Goal: Transaction & Acquisition: Purchase product/service

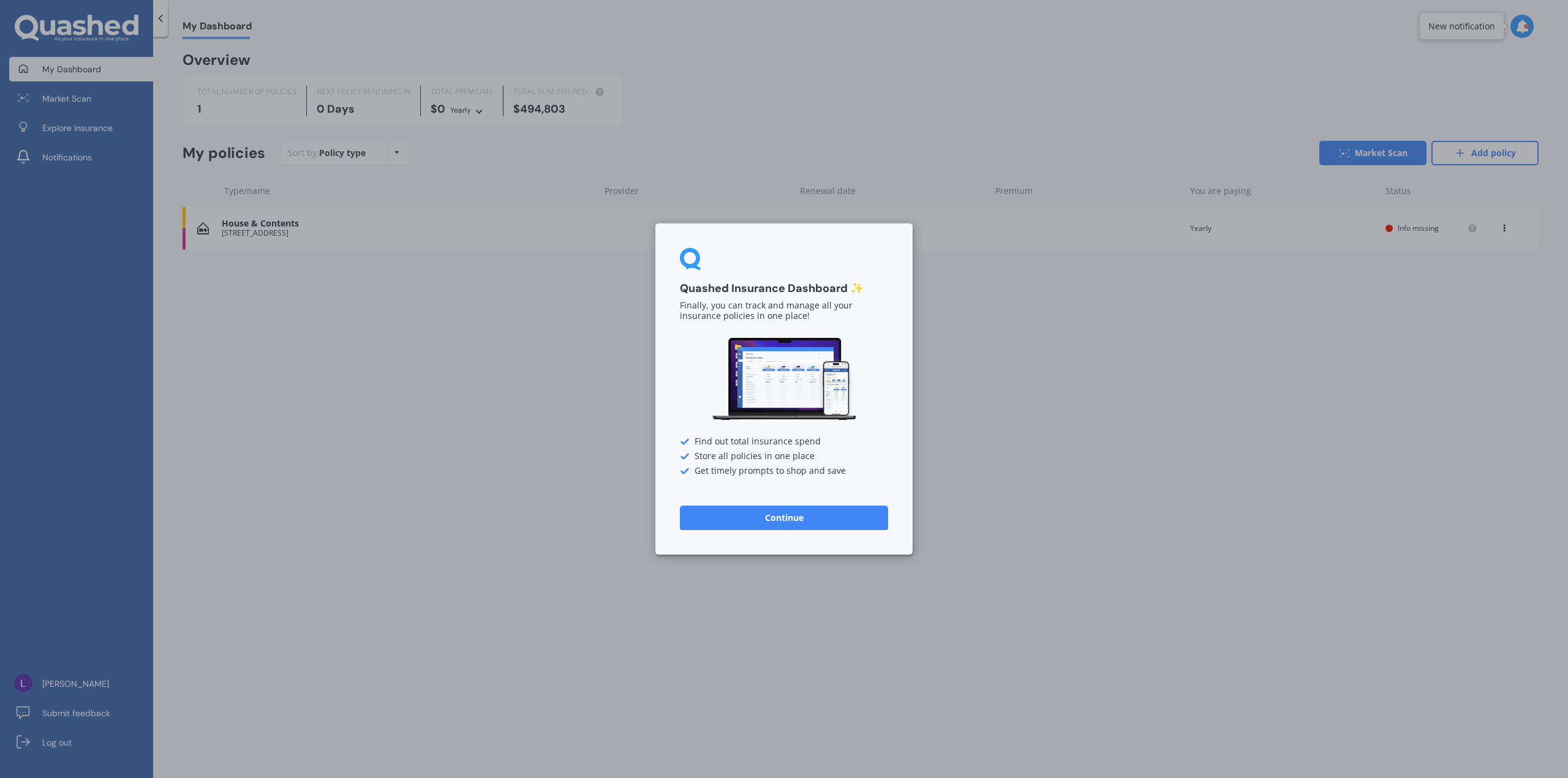
click at [838, 520] on button "Continue" at bounding box center [784, 518] width 208 height 25
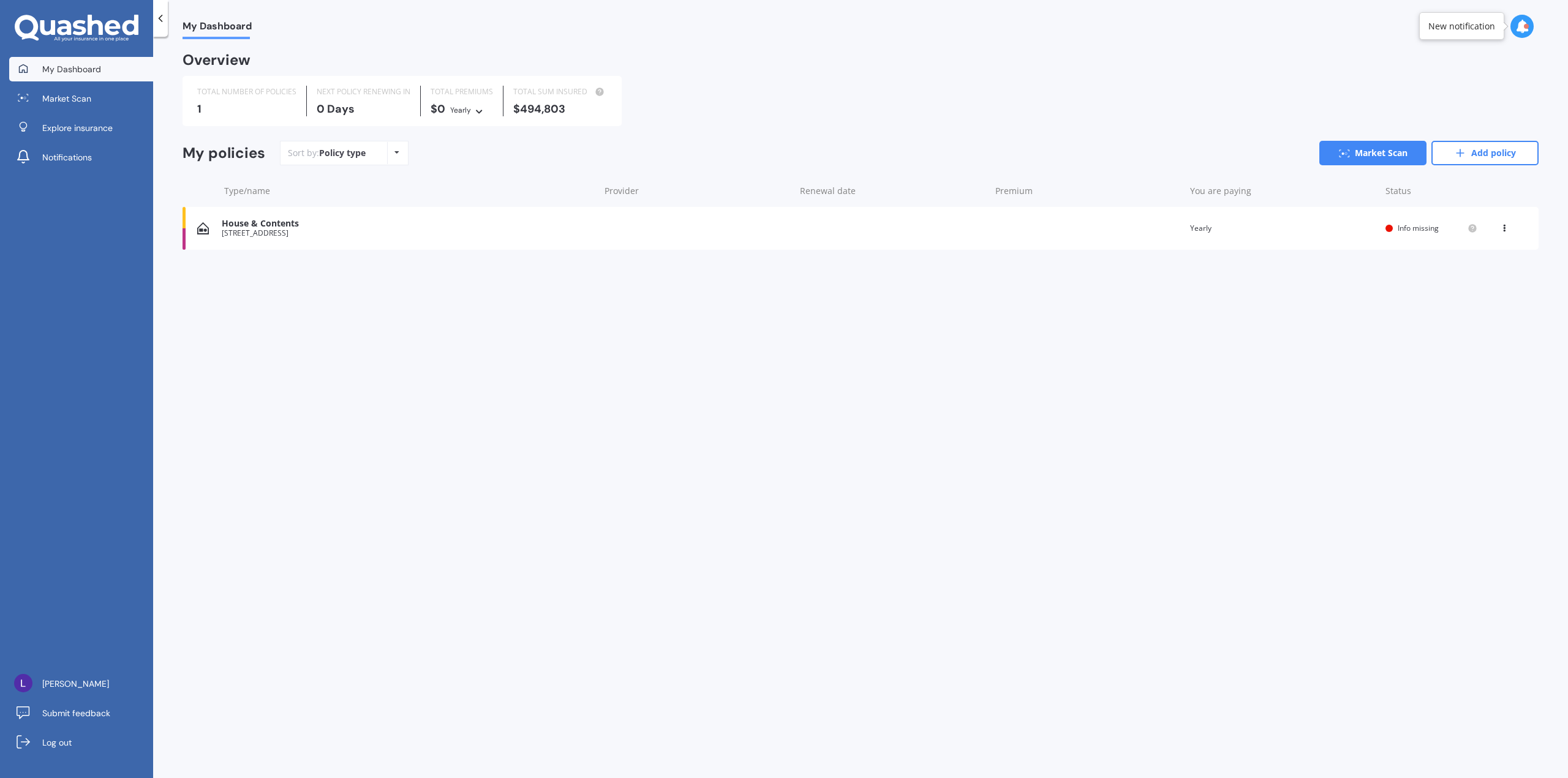
click at [378, 231] on div "[STREET_ADDRESS]" at bounding box center [407, 233] width 372 height 8
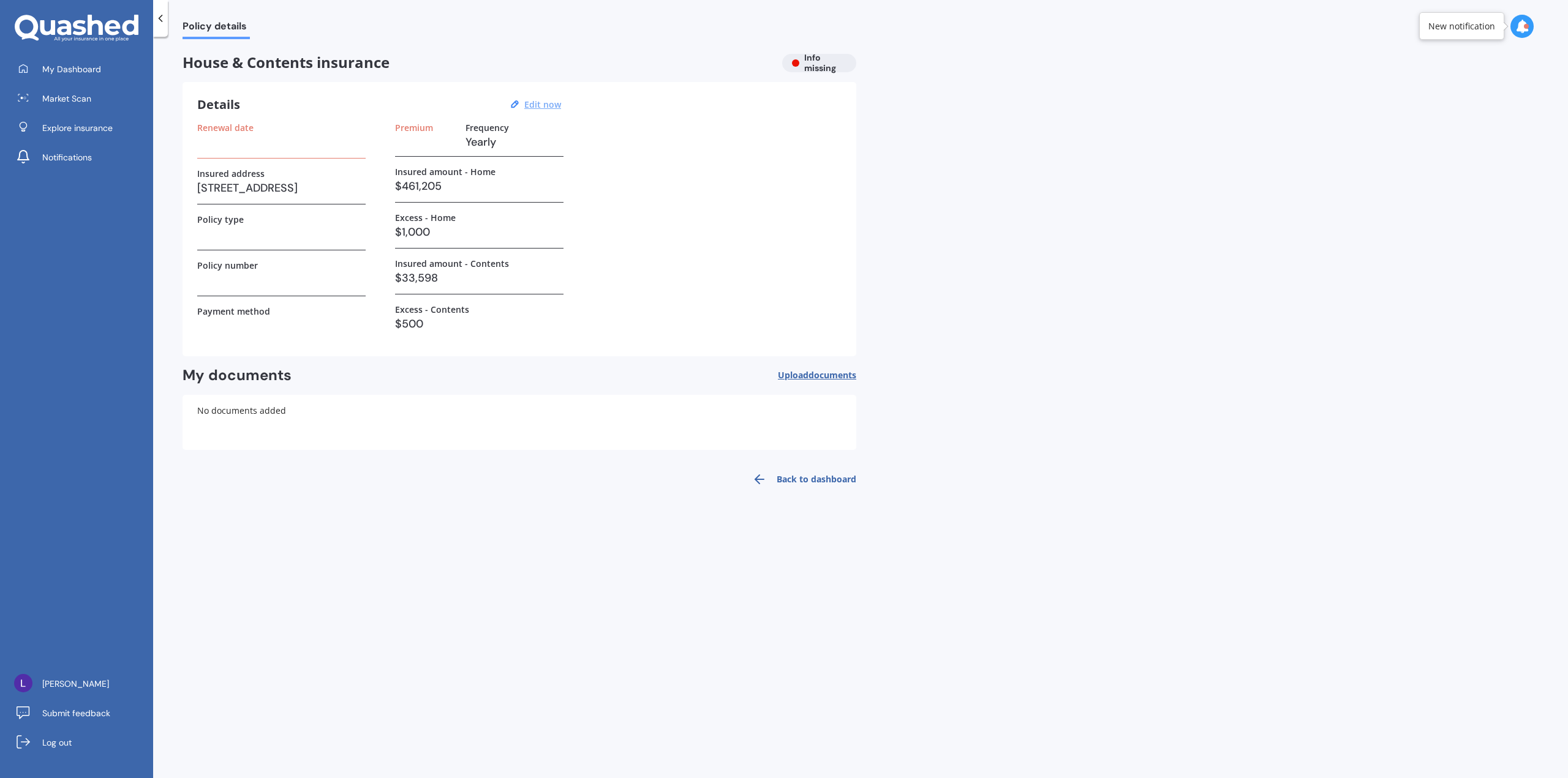
click at [539, 101] on u "Edit now" at bounding box center [542, 104] width 37 height 12
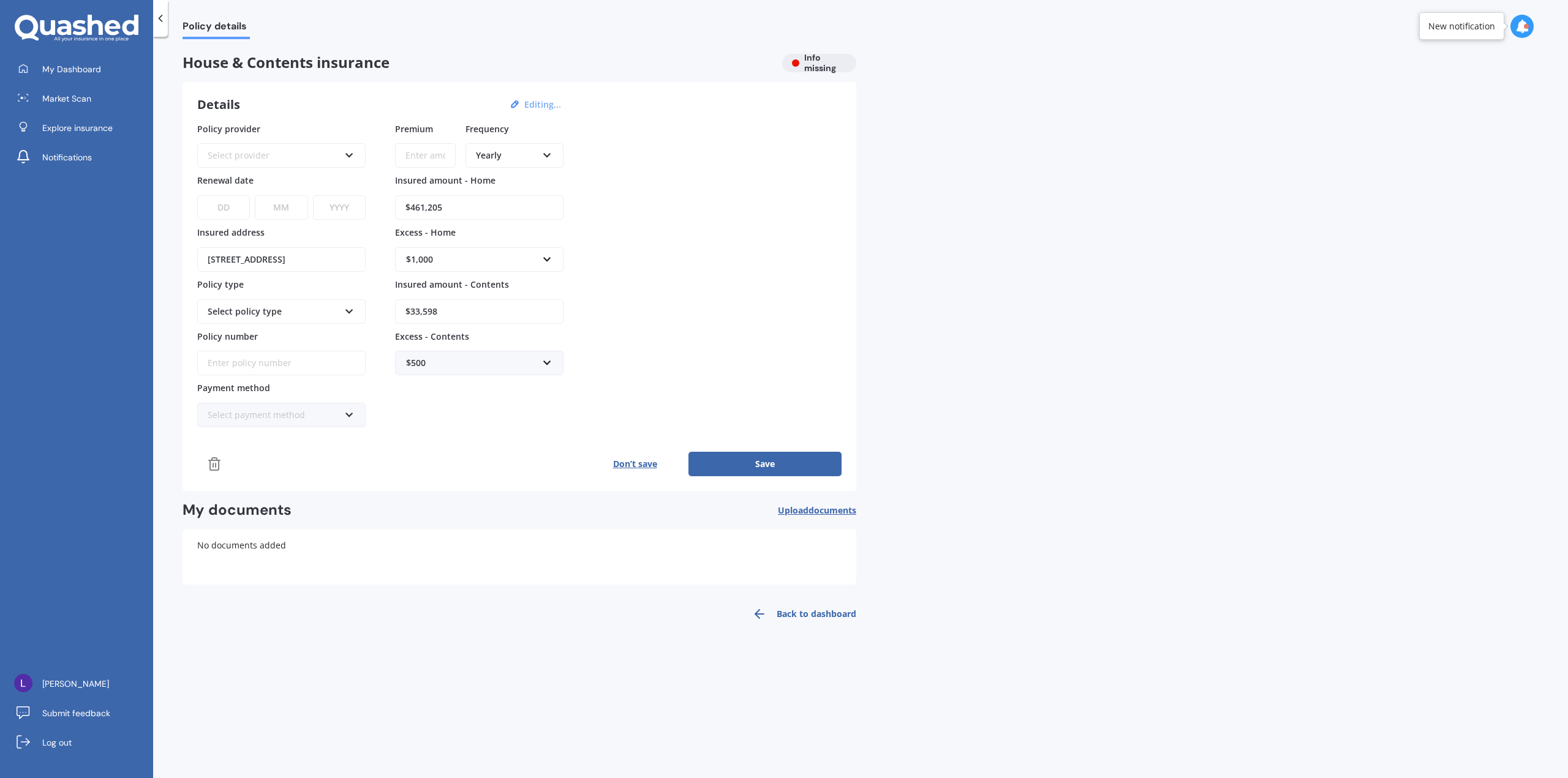
click at [427, 366] on div "$500" at bounding box center [472, 363] width 132 height 14
click at [439, 472] on div "$750" at bounding box center [479, 477] width 167 height 23
drag, startPoint x: 456, startPoint y: 213, endPoint x: 368, endPoint y: 209, distance: 88.1
click at [368, 209] on div "Policy provider Select provider AA AMI AMP ANZ ASB Ando BNZ Co-Operative Bank F…" at bounding box center [519, 275] width 644 height 306
paste input "43,849"
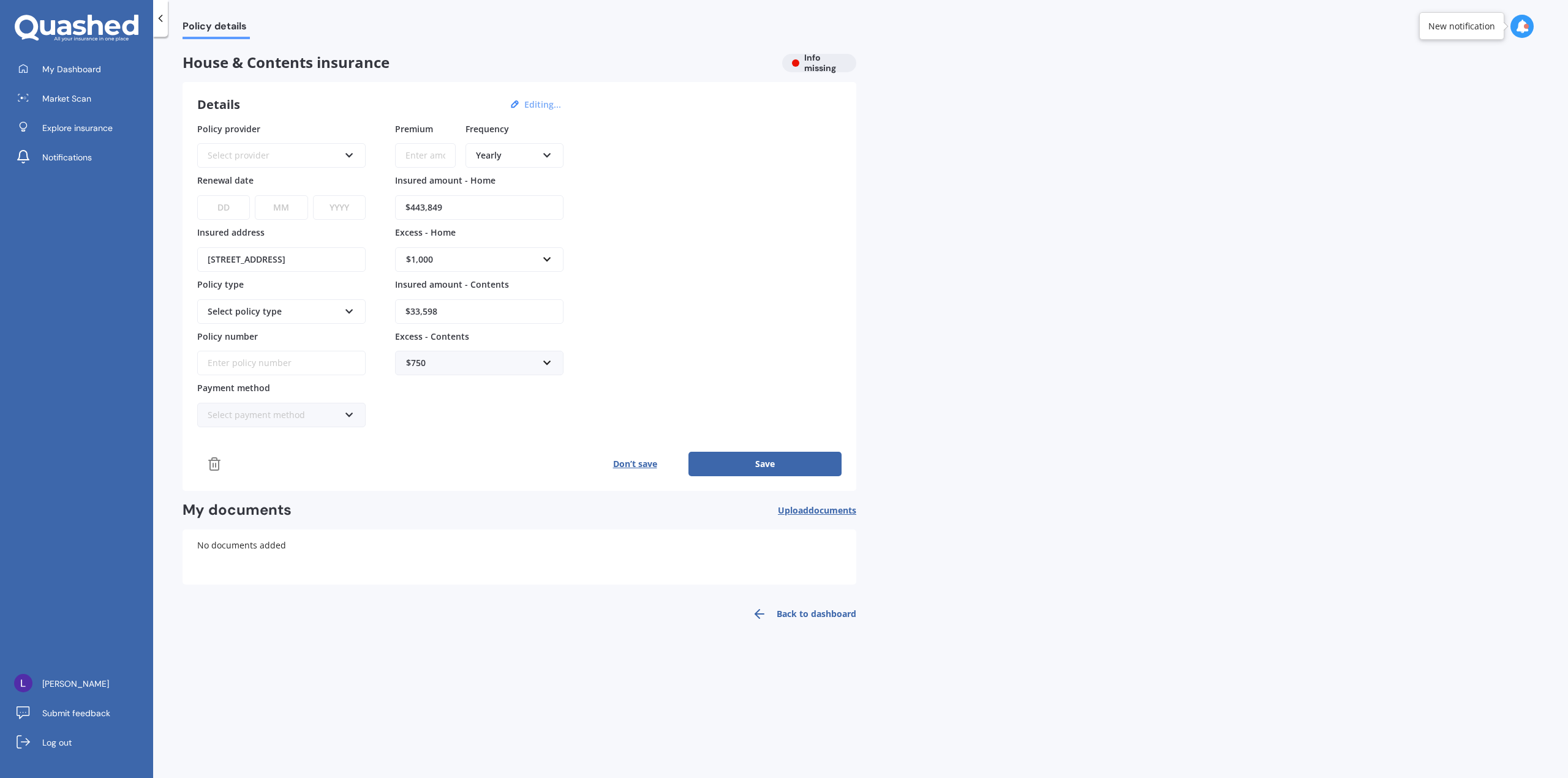
type input "$443,849"
click at [982, 221] on div "Policy details House & Contents insurance Info missing Details Editing... Polic…" at bounding box center [860, 410] width 1415 height 741
click at [293, 157] on div "Select provider" at bounding box center [273, 156] width 132 height 14
click at [303, 154] on div "AA" at bounding box center [273, 156] width 132 height 14
click at [241, 210] on select "DD 01 02 03 04 05 06 07 08 09 10 11 12 13 14 15 16 17 18 19 20 21 22 23 24 25 2…" at bounding box center [224, 208] width 52 height 25
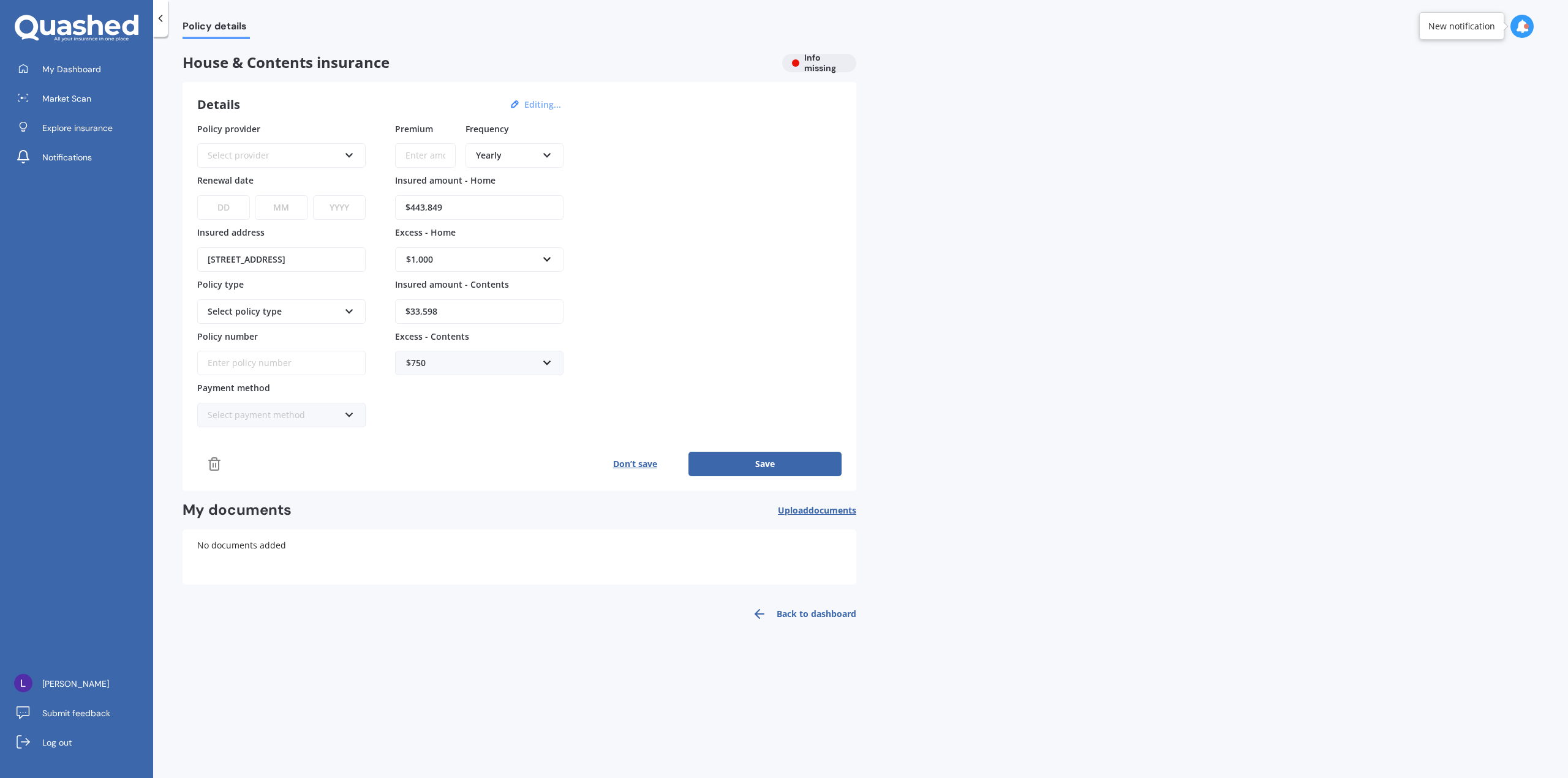
click at [323, 208] on select "YYYY 2027 2026 2025 2024 2023 2022 2021 2020 2019 2018 2017 2016 2015 2014 2013…" at bounding box center [339, 208] width 52 height 25
click at [260, 311] on div "Select policy type" at bounding box center [273, 312] width 132 height 14
click at [347, 317] on div "Select policy type" at bounding box center [281, 312] width 168 height 25
click at [672, 341] on div "Policy provider Select provider AA AMI AMP ANZ ASB Ando BNZ Co-Operative Bank F…" at bounding box center [519, 275] width 644 height 306
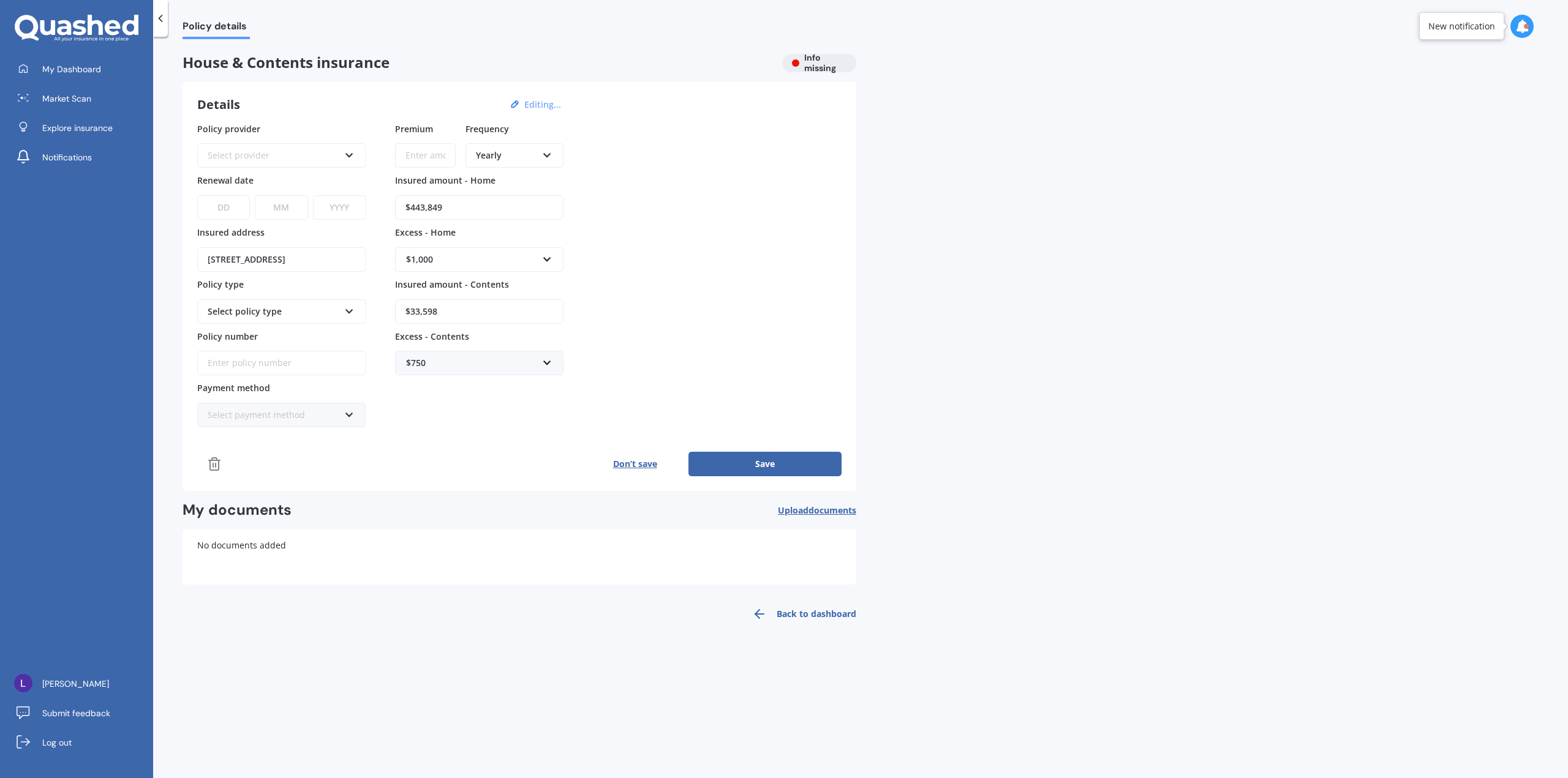
click at [500, 157] on div "Yearly" at bounding box center [506, 156] width 61 height 14
click at [424, 153] on input "Premium" at bounding box center [426, 156] width 61 height 25
click at [635, 178] on div "Policy provider Select provider AA AMI AMP ANZ ASB Ando BNZ Co-Operative Bank F…" at bounding box center [519, 275] width 644 height 306
click at [724, 466] on button "Save" at bounding box center [765, 464] width 153 height 25
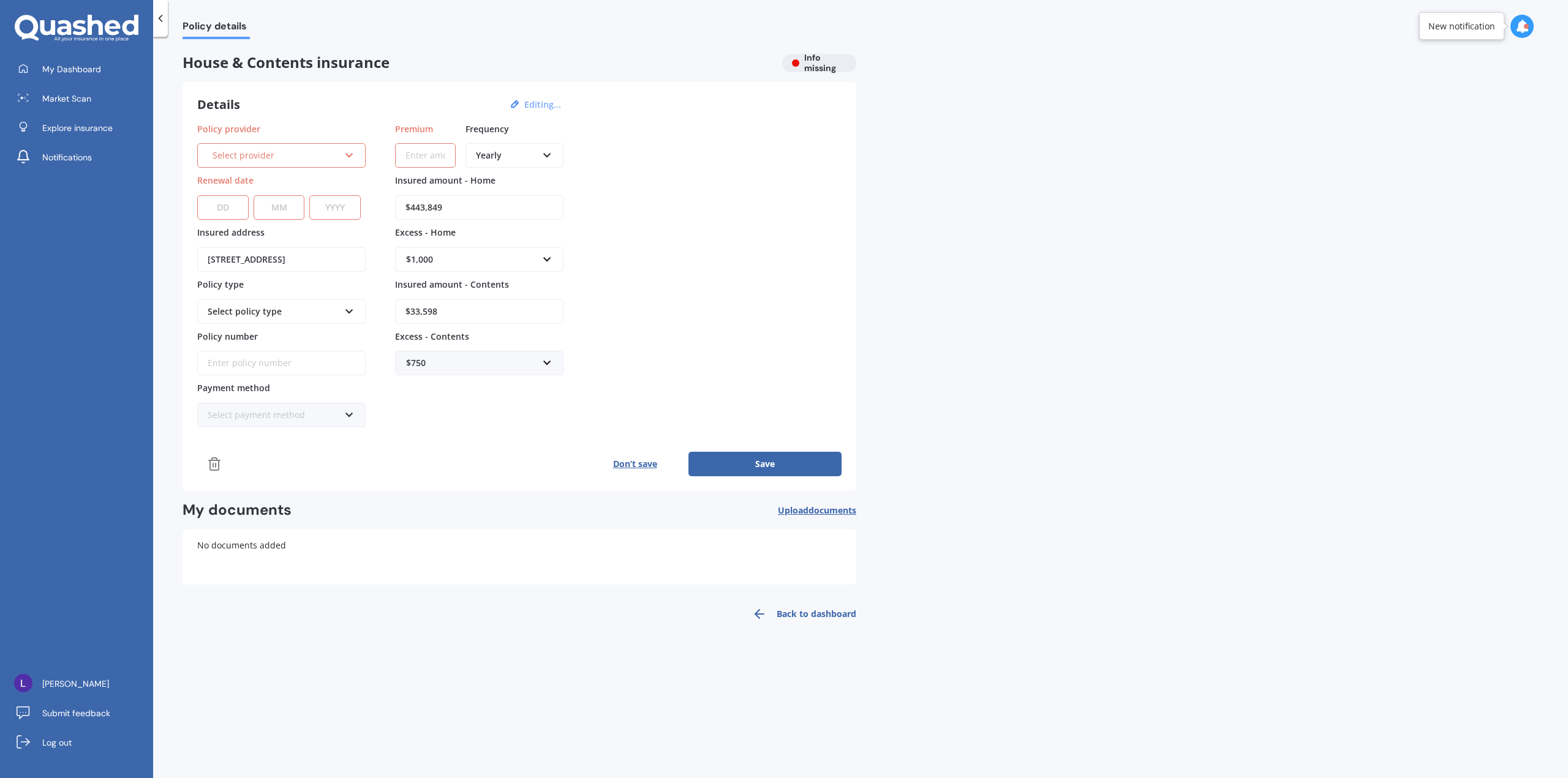
click at [624, 461] on button "Don’t save" at bounding box center [634, 464] width 107 height 25
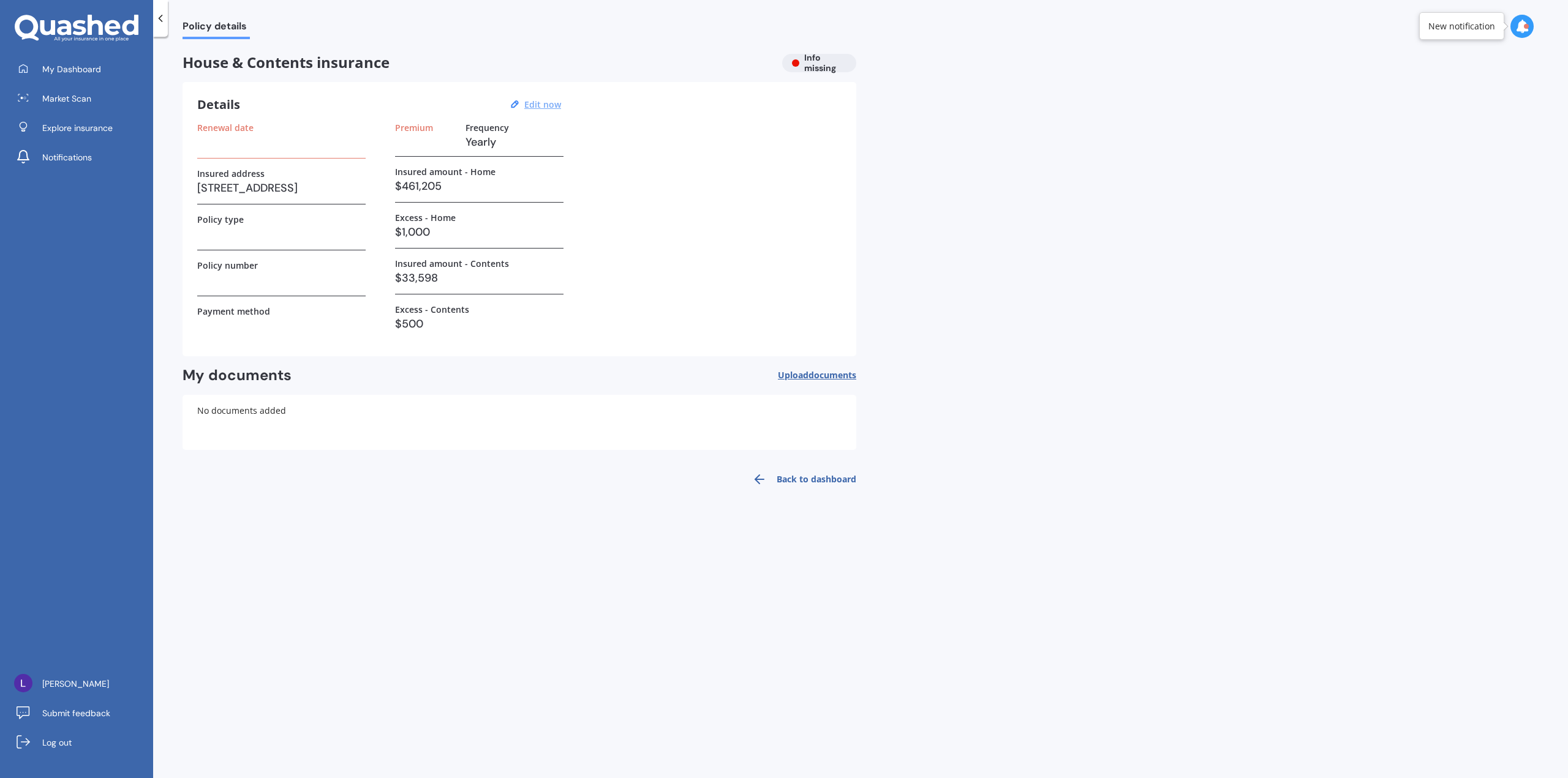
click at [808, 480] on link "Back to dashboard" at bounding box center [800, 479] width 112 height 30
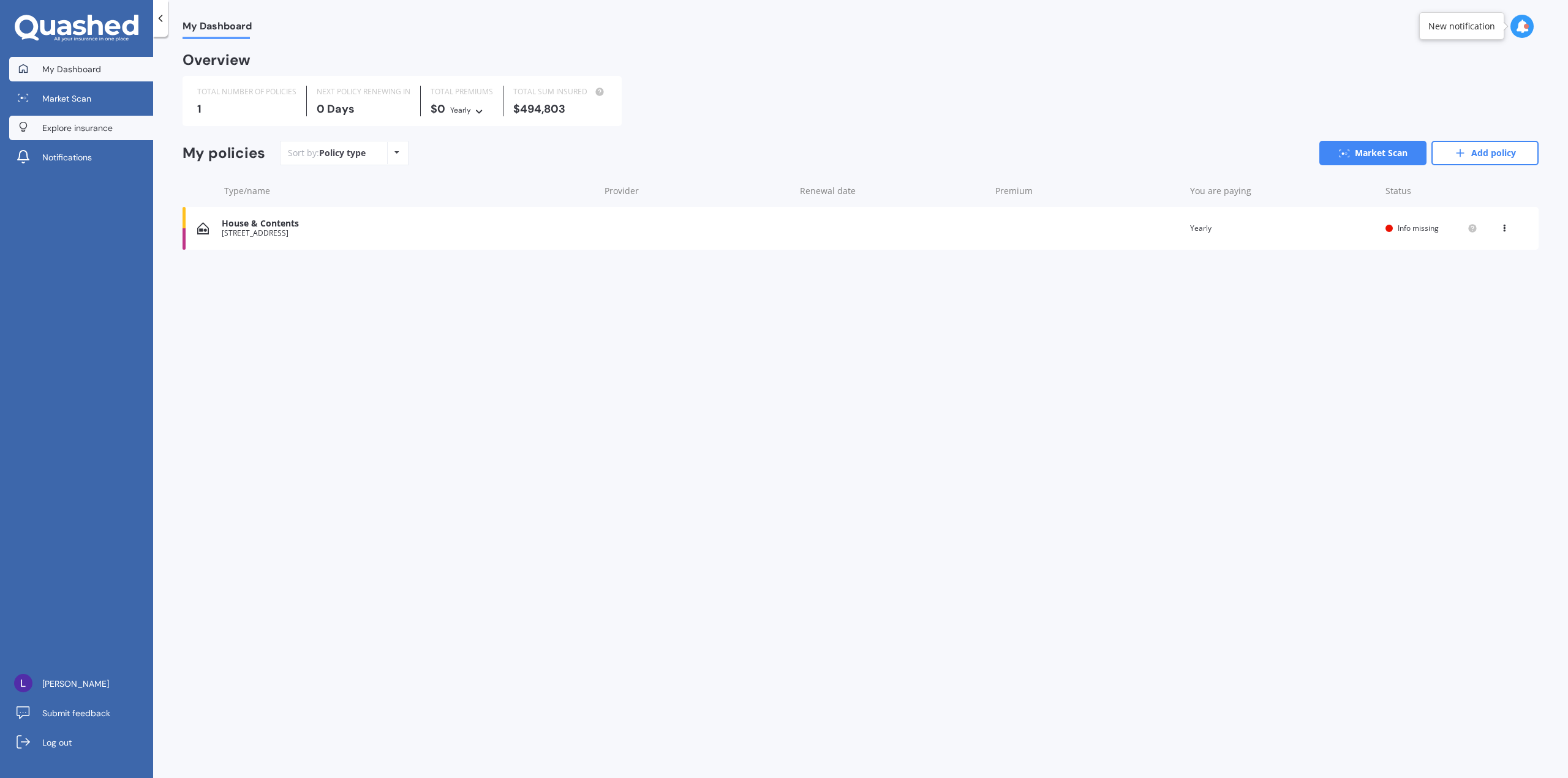
click at [109, 128] on span "Explore insurance" at bounding box center [77, 128] width 70 height 12
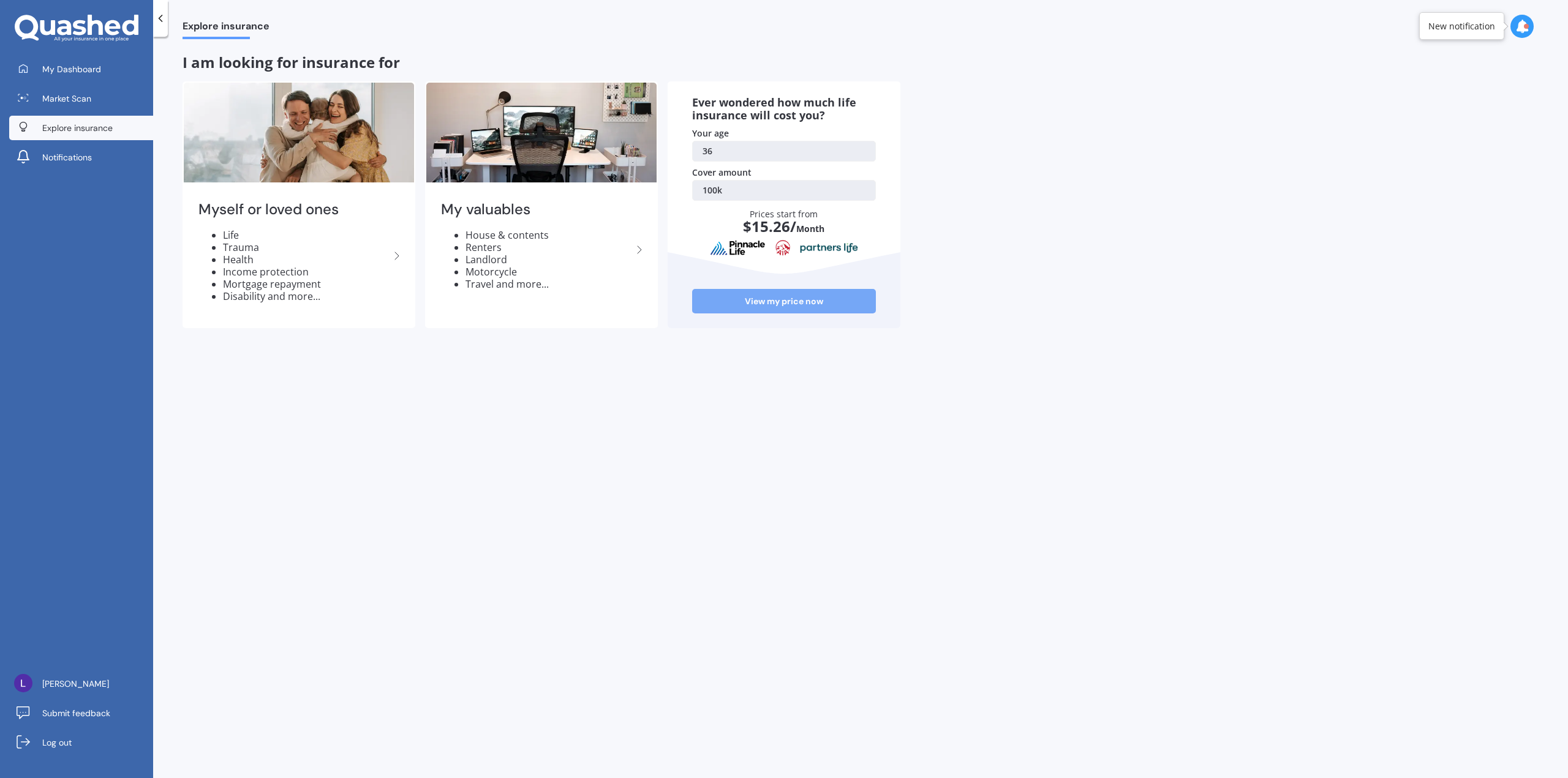
click at [828, 305] on link "View my price now" at bounding box center [784, 301] width 183 height 25
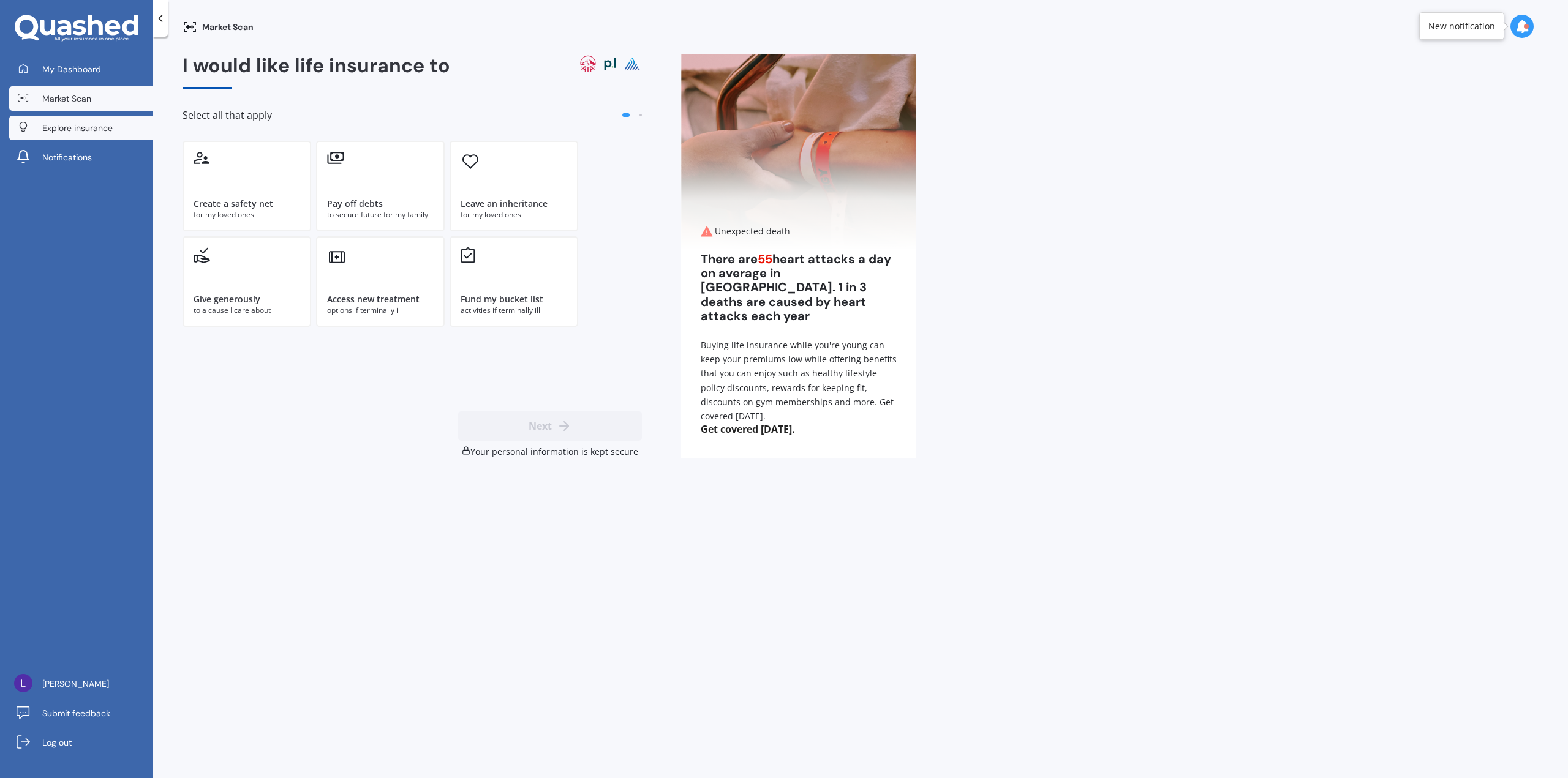
click at [106, 134] on span "Explore insurance" at bounding box center [77, 128] width 70 height 12
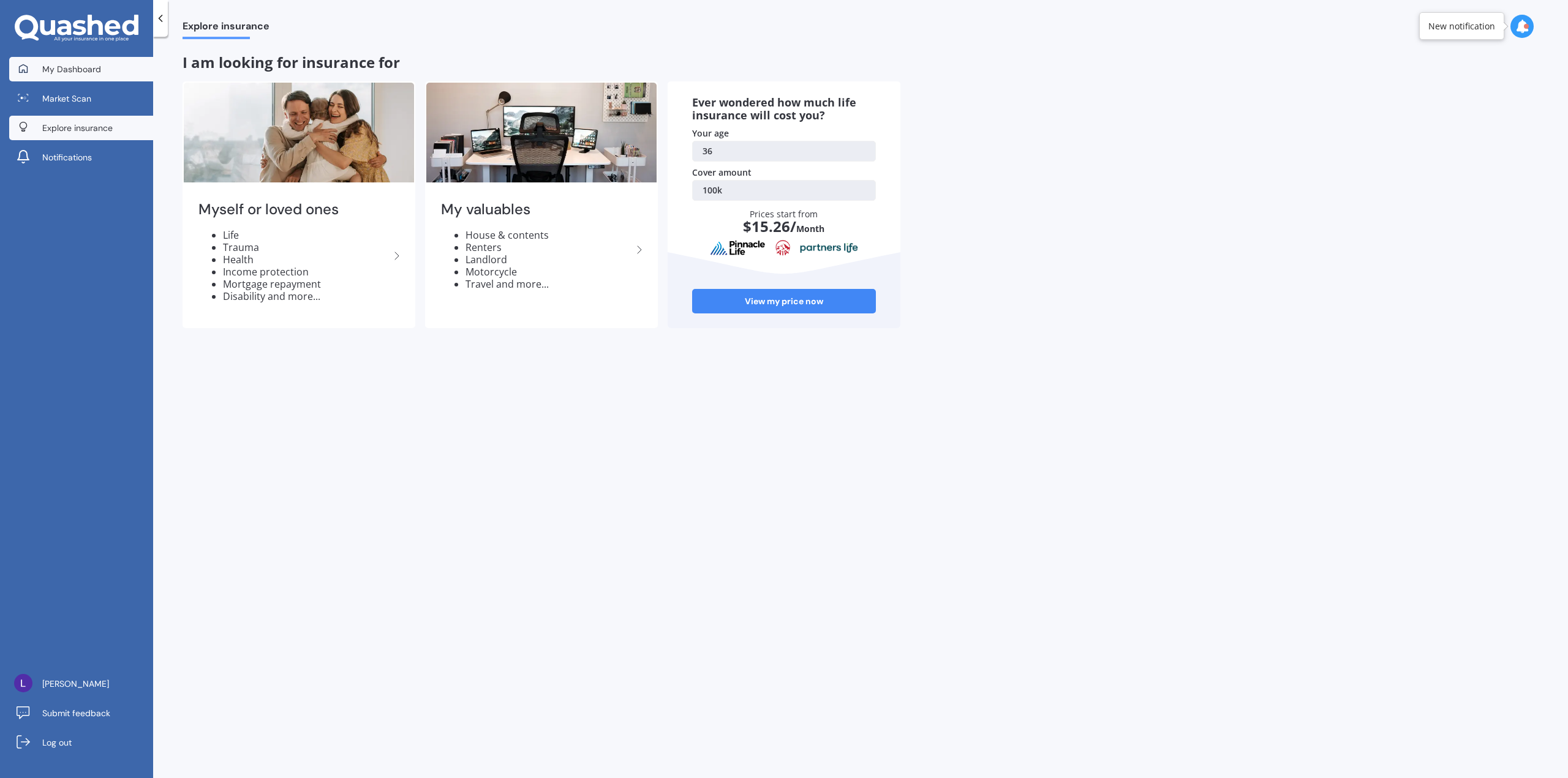
click at [63, 71] on span "My Dashboard" at bounding box center [71, 69] width 59 height 12
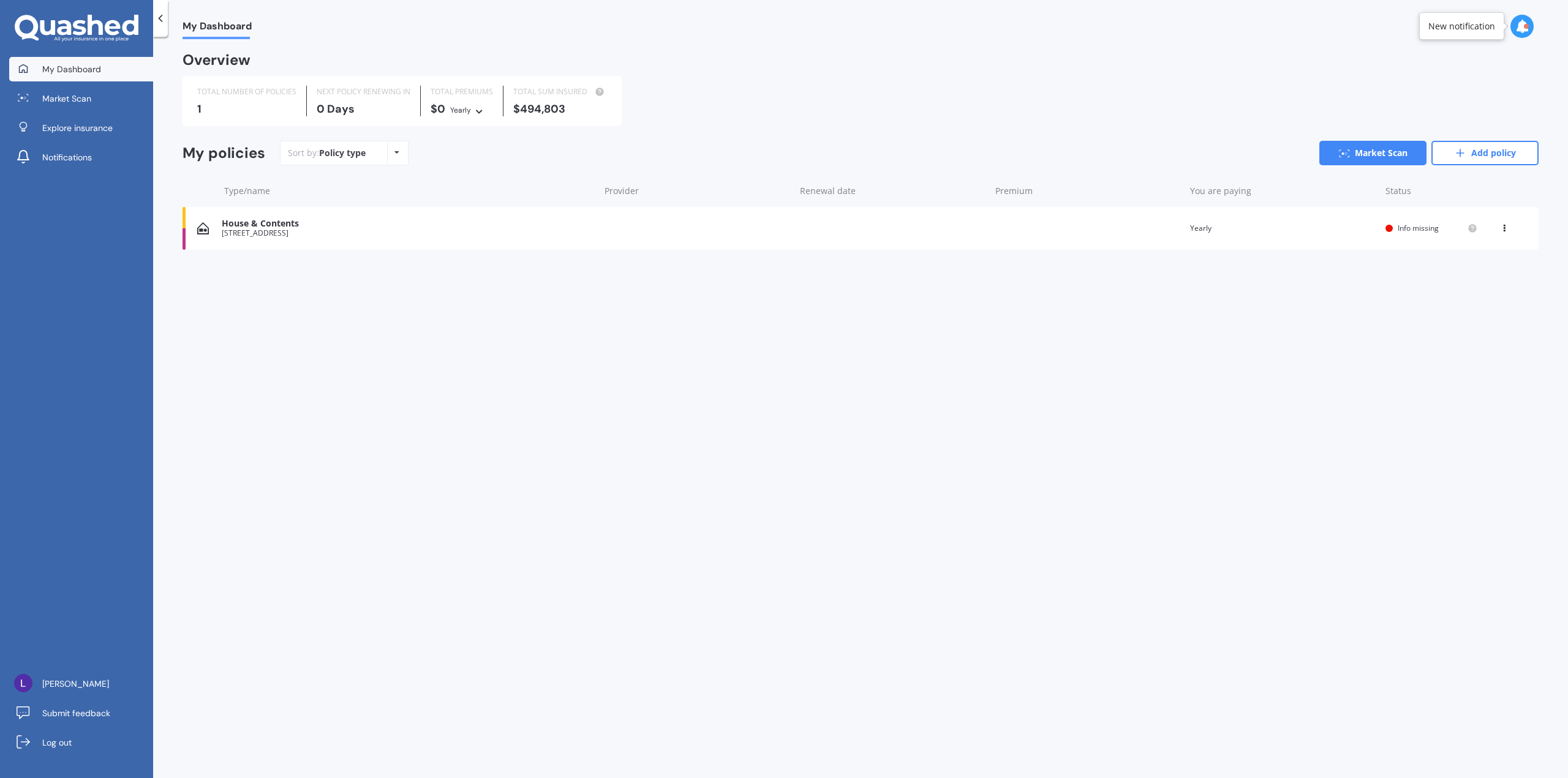
click at [355, 155] on div "Policy type" at bounding box center [341, 153] width 46 height 12
click at [337, 229] on div "[STREET_ADDRESS]" at bounding box center [407, 233] width 372 height 8
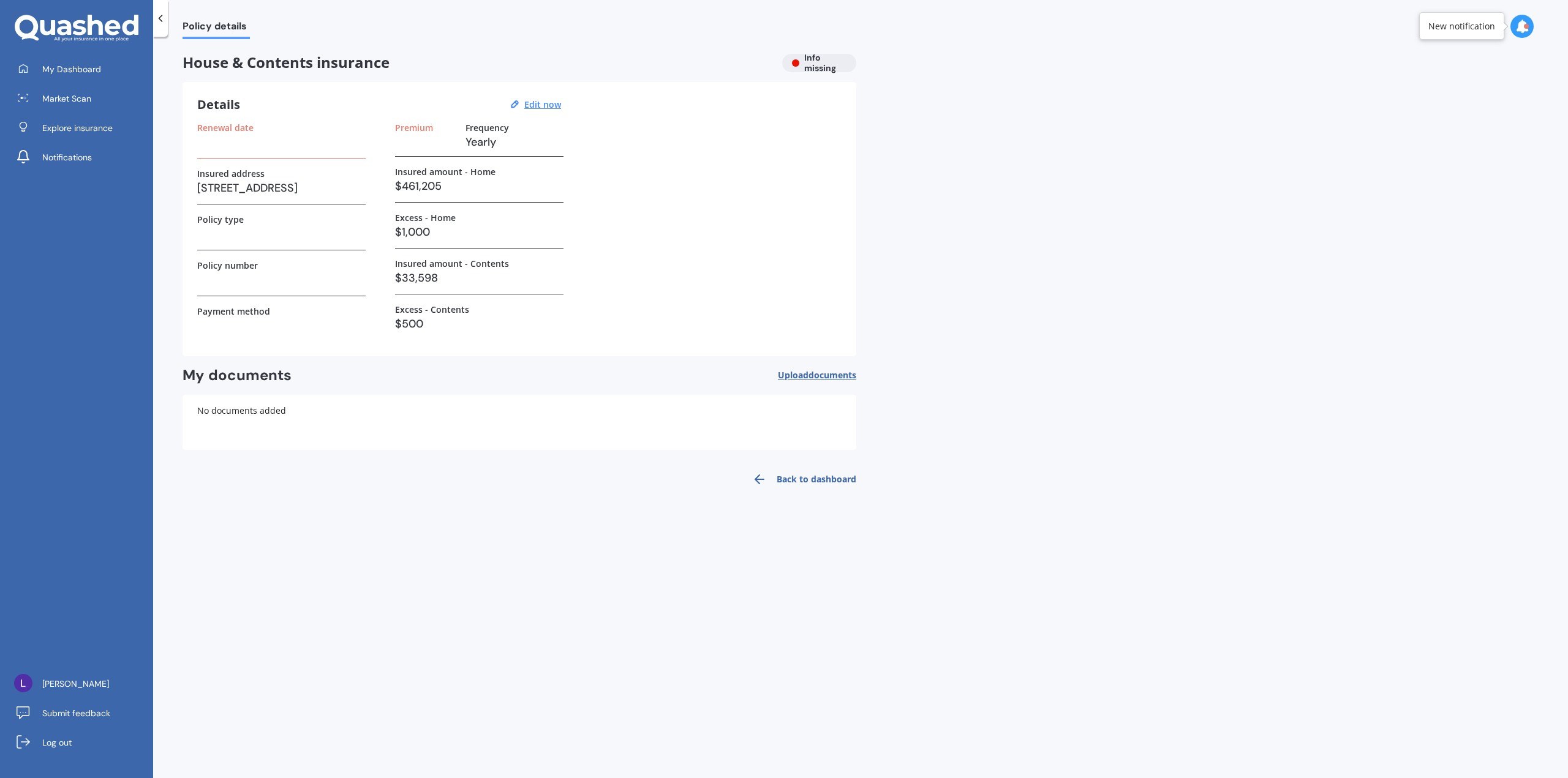
click at [232, 128] on label "Renewal date" at bounding box center [226, 128] width 57 height 10
click at [242, 148] on h3 at bounding box center [281, 142] width 168 height 19
click at [255, 153] on div "Renewal date" at bounding box center [281, 141] width 168 height 36
click at [550, 106] on u "Edit now" at bounding box center [542, 104] width 37 height 12
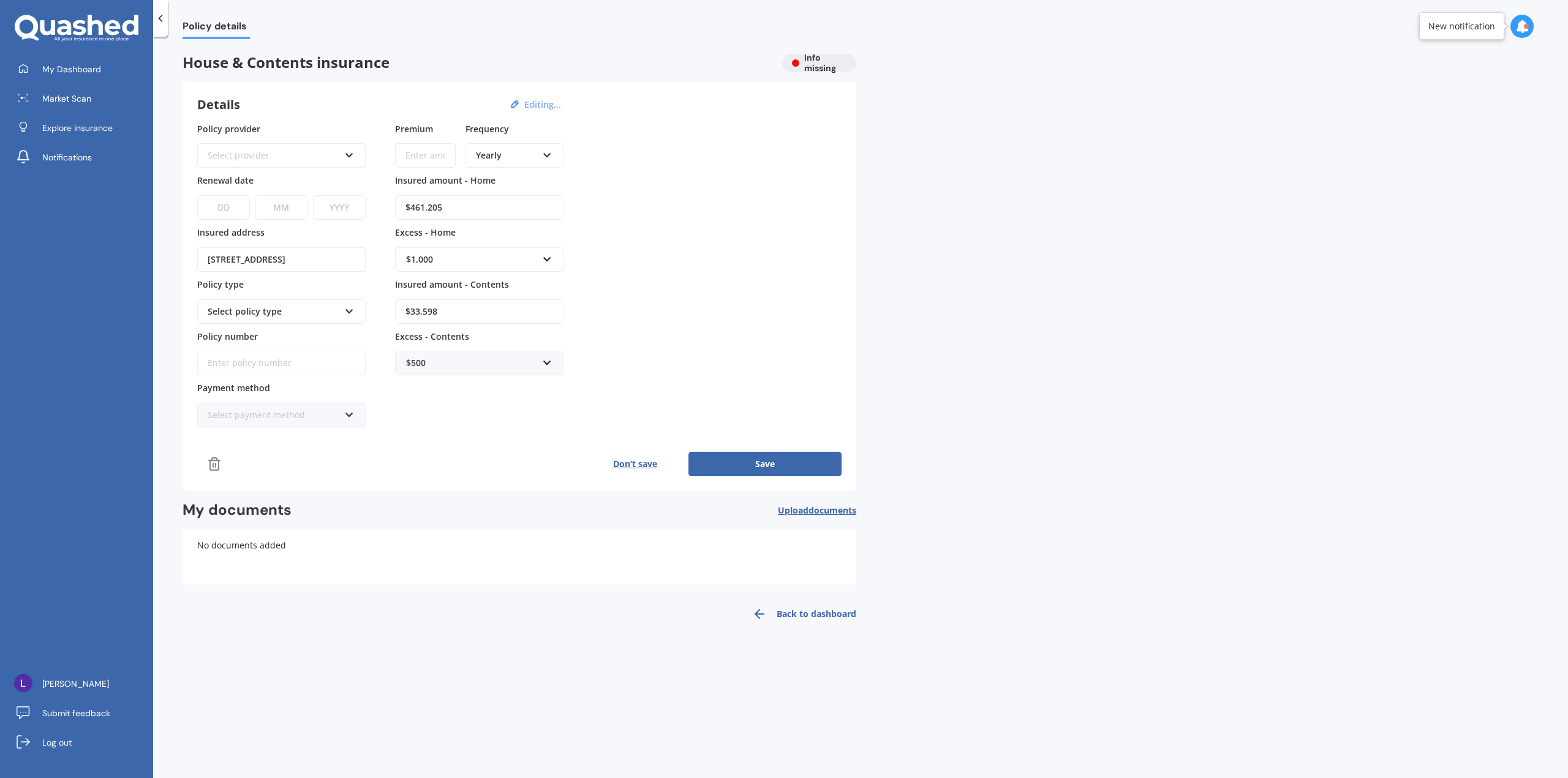
click at [266, 155] on div "Select provider" at bounding box center [273, 156] width 132 height 14
click at [294, 239] on div "ANZ" at bounding box center [281, 245] width 166 height 22
click at [226, 199] on select "DD 01 02 03 04 05 06 07 08 09 10 11 12 13 14 15 16 17 18 19 20 21 22 23 24 25 2…" at bounding box center [224, 208] width 52 height 25
select select "29"
click at [197, 195] on select "DD 01 02 03 04 05 06 07 08 09 10 11 12 13 14 15 16 17 18 19 20 21 22 23 24 25 2…" at bounding box center [224, 208] width 52 height 25
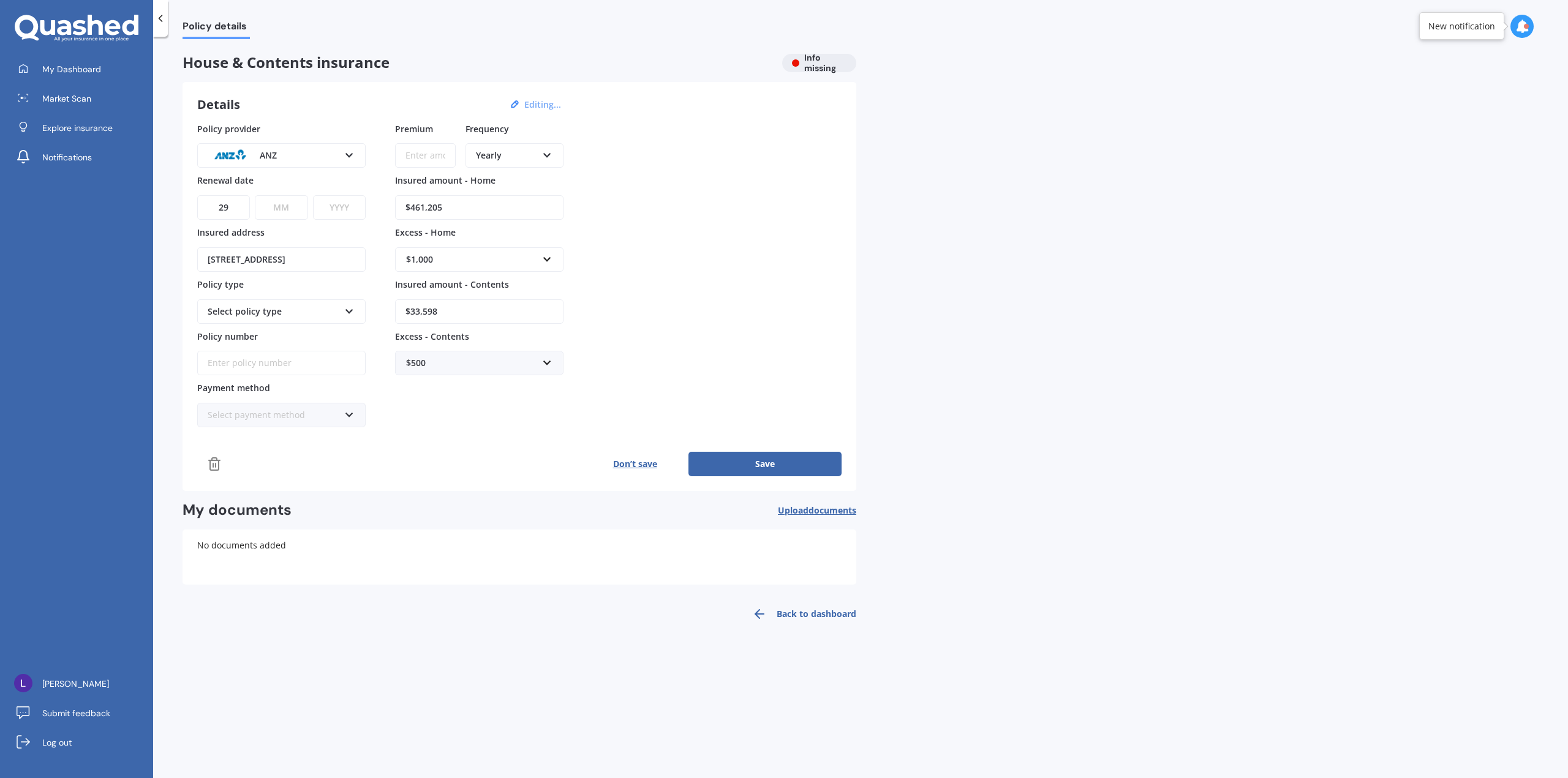
click at [293, 206] on select "MM 01 02 03 04 05 06 07 08 09 10 11 12" at bounding box center [281, 208] width 52 height 25
select select "09"
click at [255, 195] on select "MM 01 02 03 04 05 06 07 08 09 10 11 12" at bounding box center [281, 208] width 52 height 25
click at [327, 215] on select "YYYY 2027 2026 2025 2024 2023 2022 2021 2020 2019 2018 2017 2016 2015 2014 2013…" at bounding box center [339, 208] width 52 height 25
select select "2024"
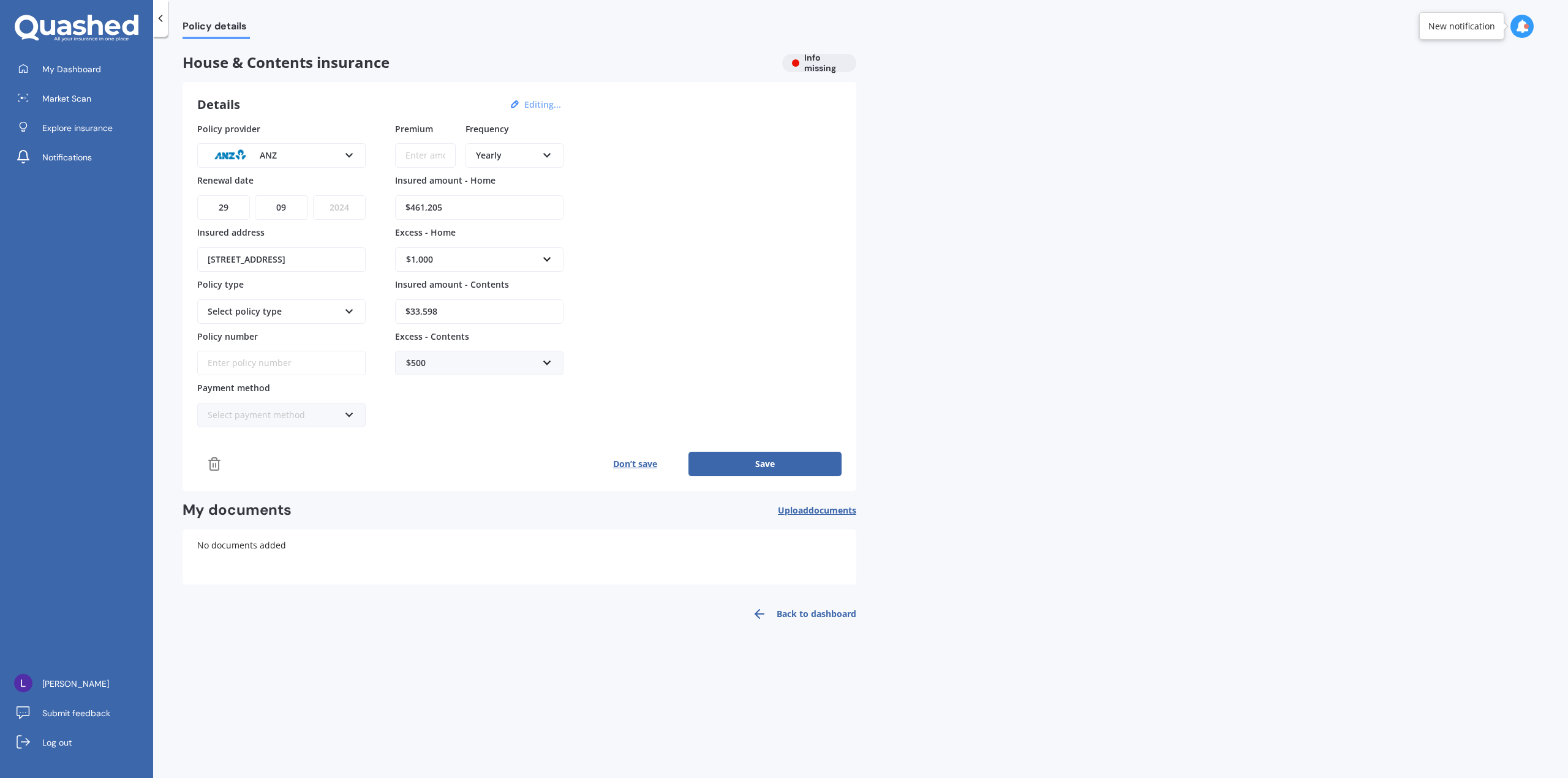
click at [313, 195] on select "YYYY 2027 2026 2025 2024 2023 2022 2021 2020 2019 2018 2017 2016 2015 2014 2013…" at bounding box center [339, 208] width 52 height 25
click at [245, 310] on div "Select policy type" at bounding box center [273, 312] width 132 height 14
click at [270, 339] on span "Multi - House and Contents" at bounding box center [264, 335] width 112 height 12
click at [260, 359] on input "Policy number" at bounding box center [281, 363] width 168 height 25
type input "ANZ 5350076"
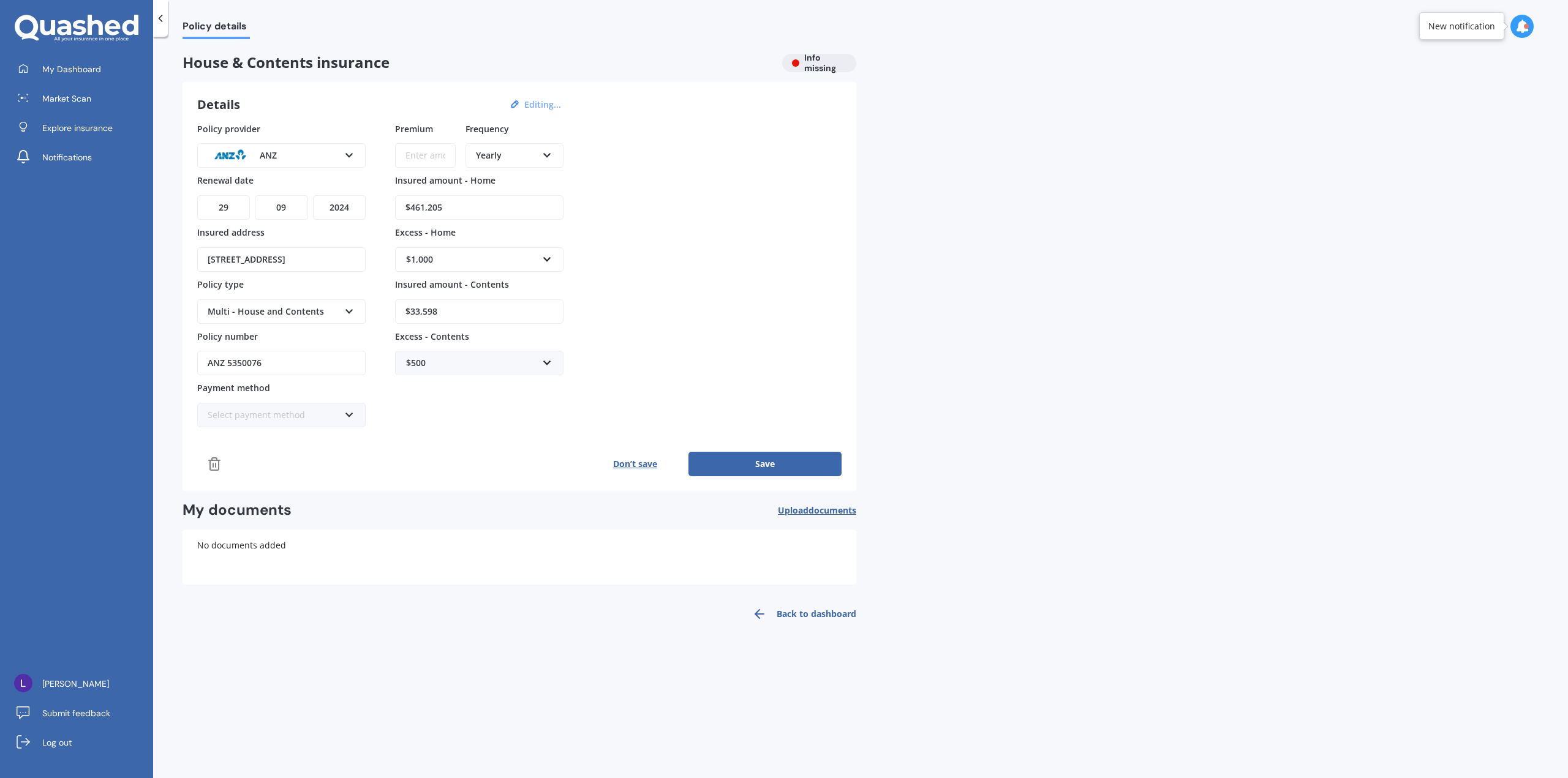
click at [428, 163] on input "Premium" at bounding box center [426, 156] width 61 height 25
click at [500, 154] on div "Yearly" at bounding box center [506, 156] width 61 height 14
click at [509, 154] on div "Yearly" at bounding box center [506, 156] width 61 height 14
click at [428, 157] on input "Premium" at bounding box center [426, 156] width 61 height 25
type input "$1,926.65"
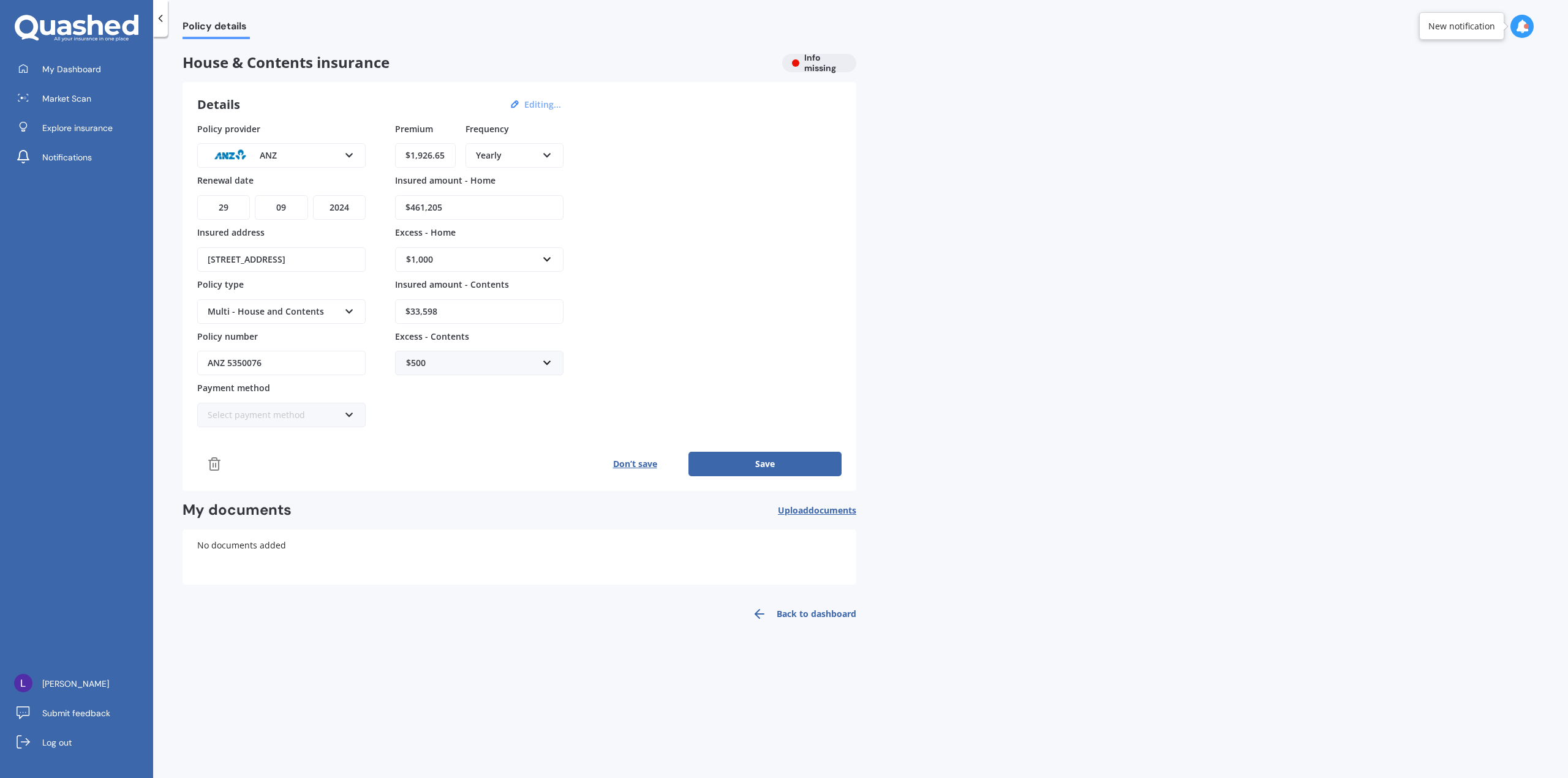
click at [750, 245] on div "Policy provider ANZ AA AMI AMP ANZ ASB Ando BNZ Co-Operative Bank FMG Initio Ki…" at bounding box center [519, 275] width 644 height 306
click at [744, 469] on button "Save" at bounding box center [765, 464] width 153 height 25
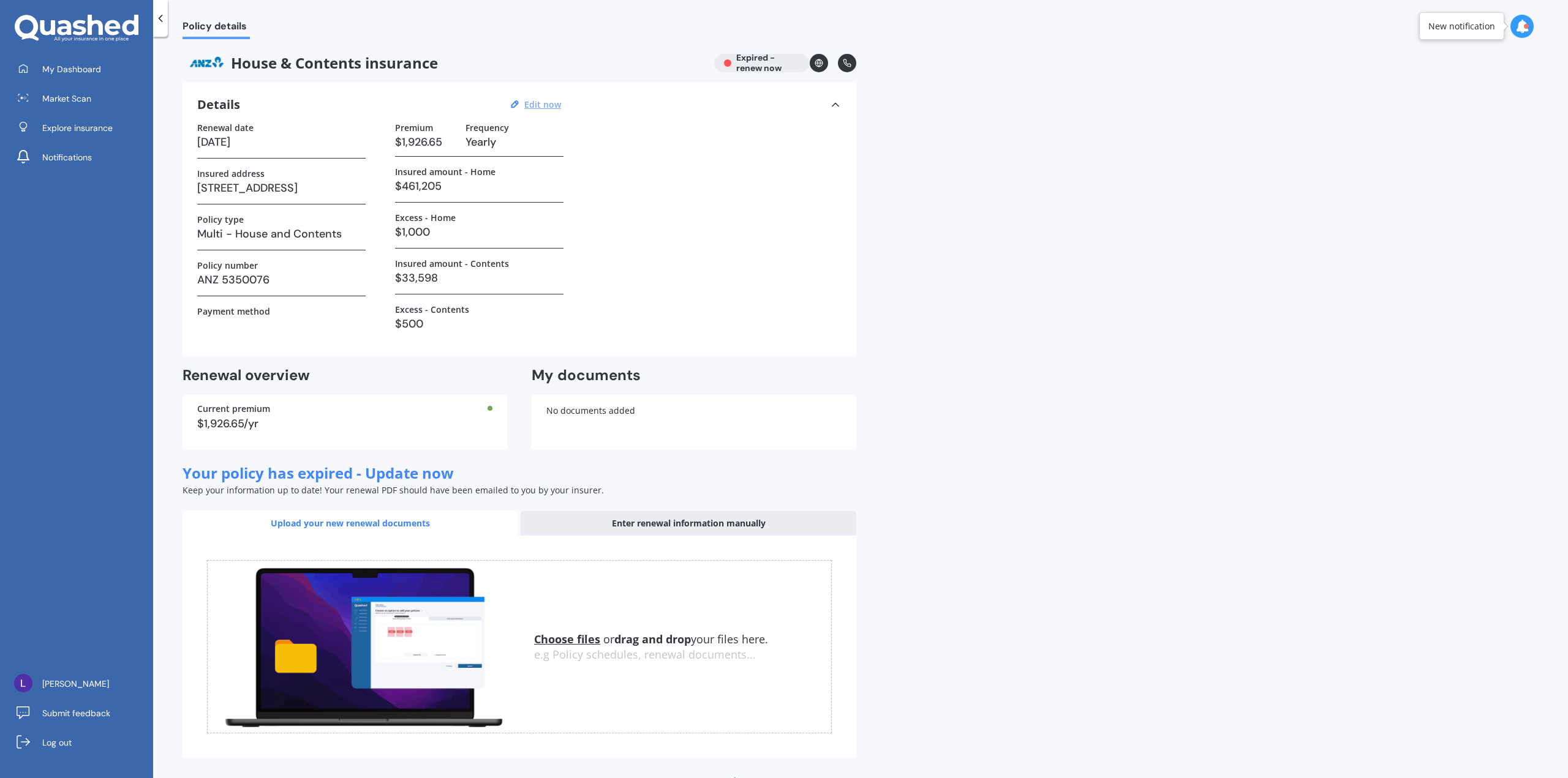
click at [821, 58] on link at bounding box center [819, 63] width 19 height 19
click at [715, 529] on div "Enter renewal information manually" at bounding box center [688, 523] width 335 height 25
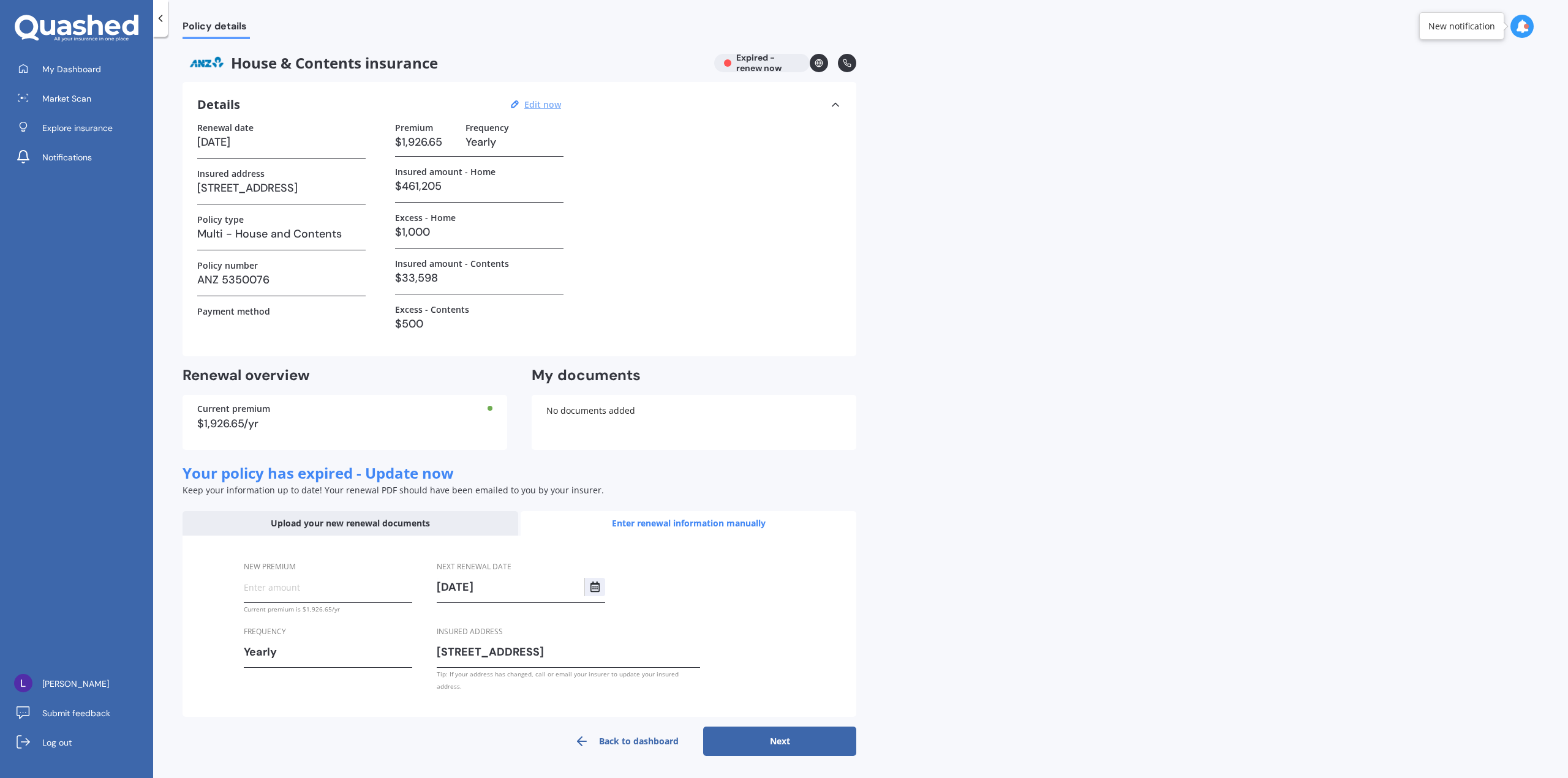
click at [277, 586] on input "New premium" at bounding box center [328, 587] width 168 height 19
click at [595, 728] on link "Back to dashboard" at bounding box center [626, 741] width 153 height 30
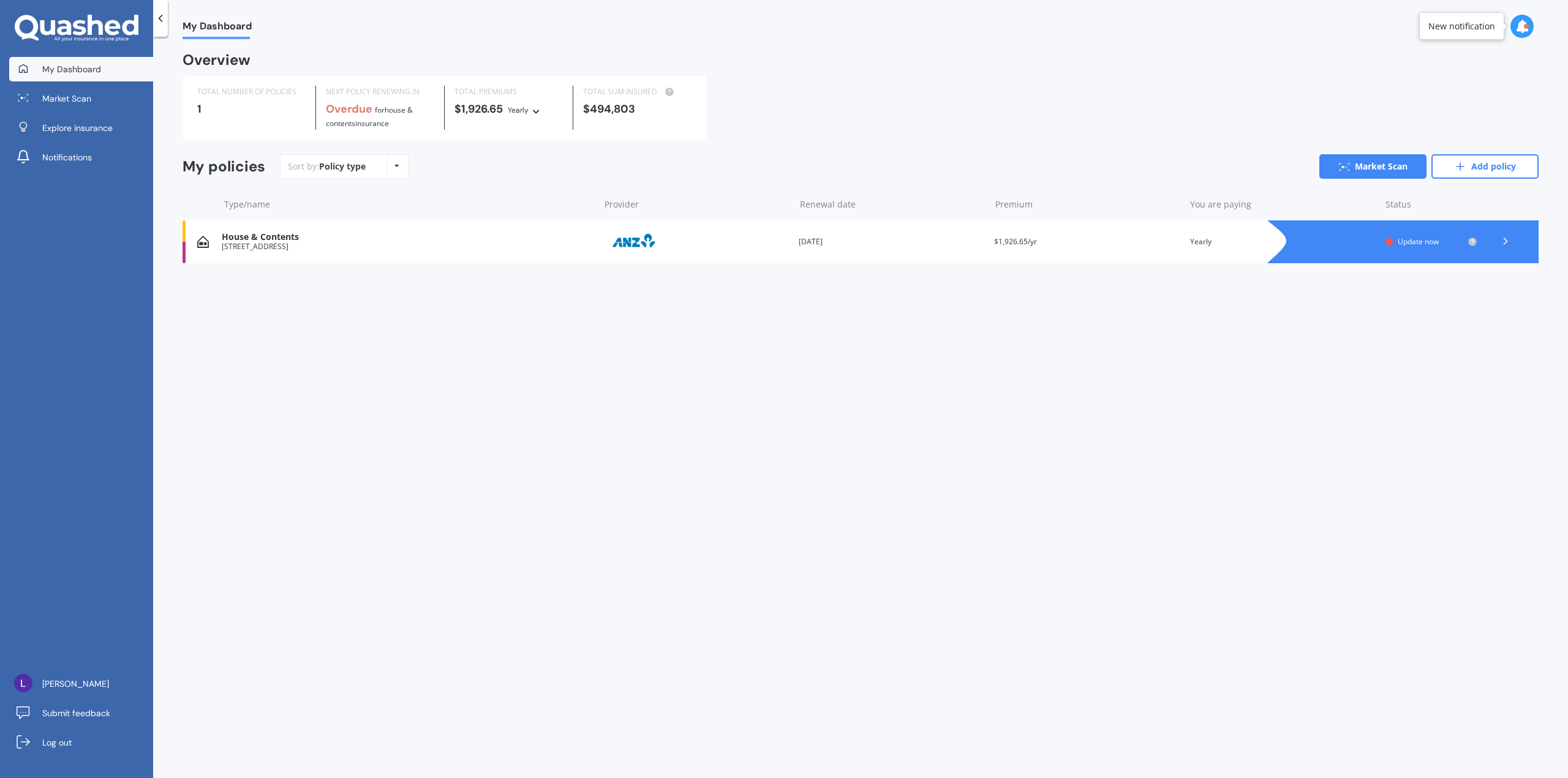
click at [99, 29] on icon at bounding box center [95, 24] width 15 height 20
click at [159, 15] on icon at bounding box center [161, 19] width 12 height 12
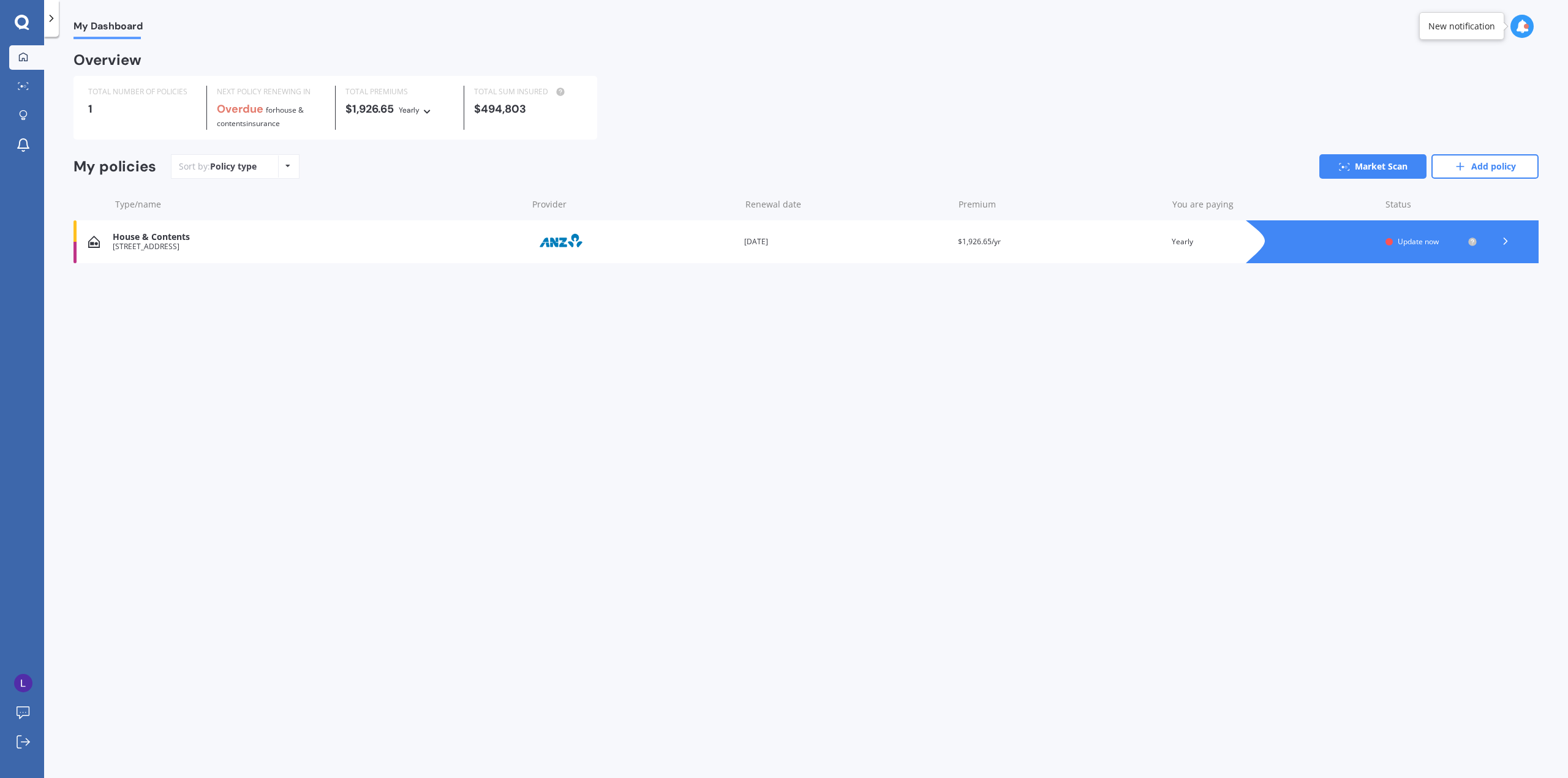
click at [1508, 237] on icon at bounding box center [1505, 241] width 12 height 12
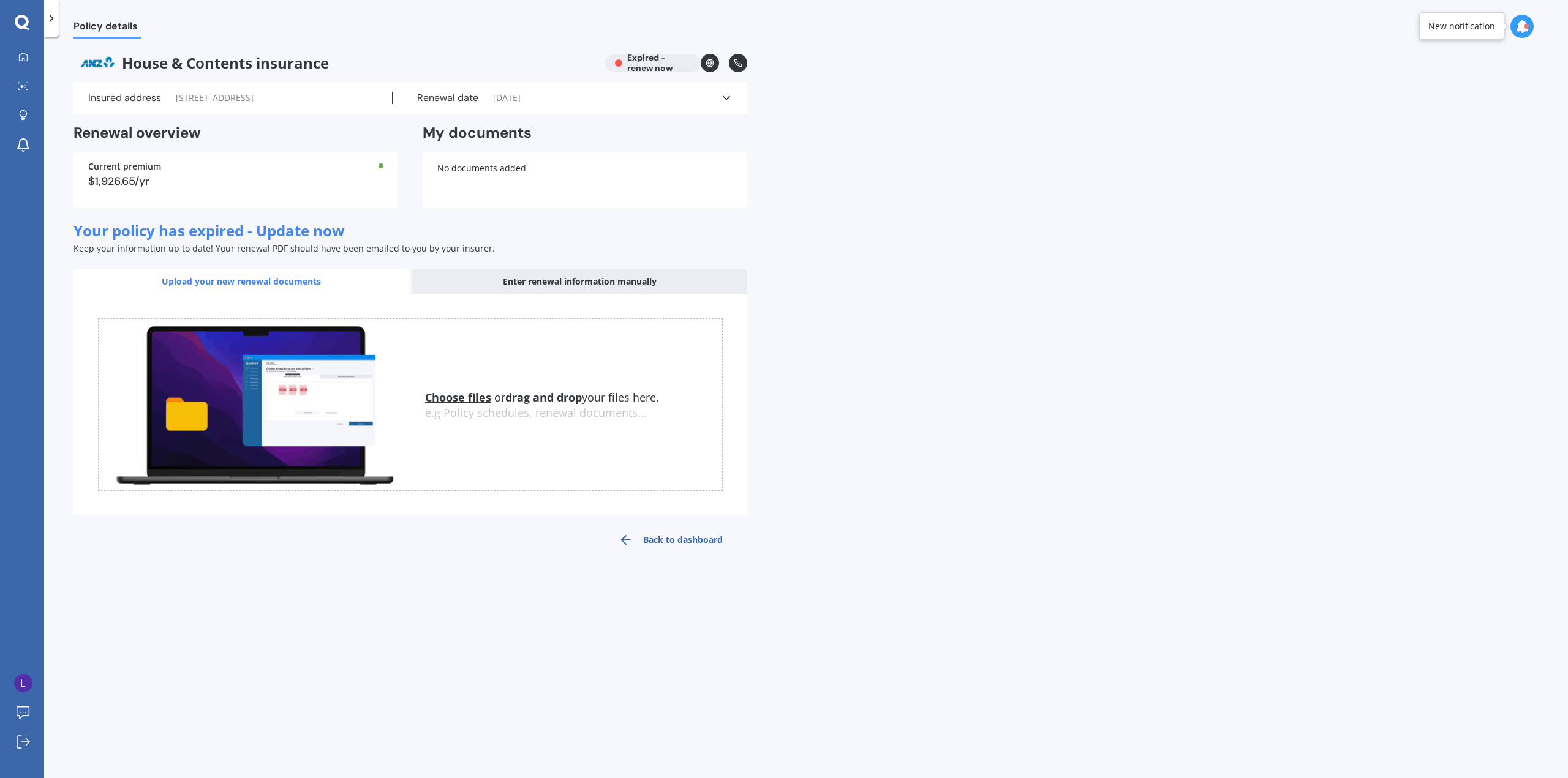
click at [56, 3] on div at bounding box center [51, 18] width 14 height 37
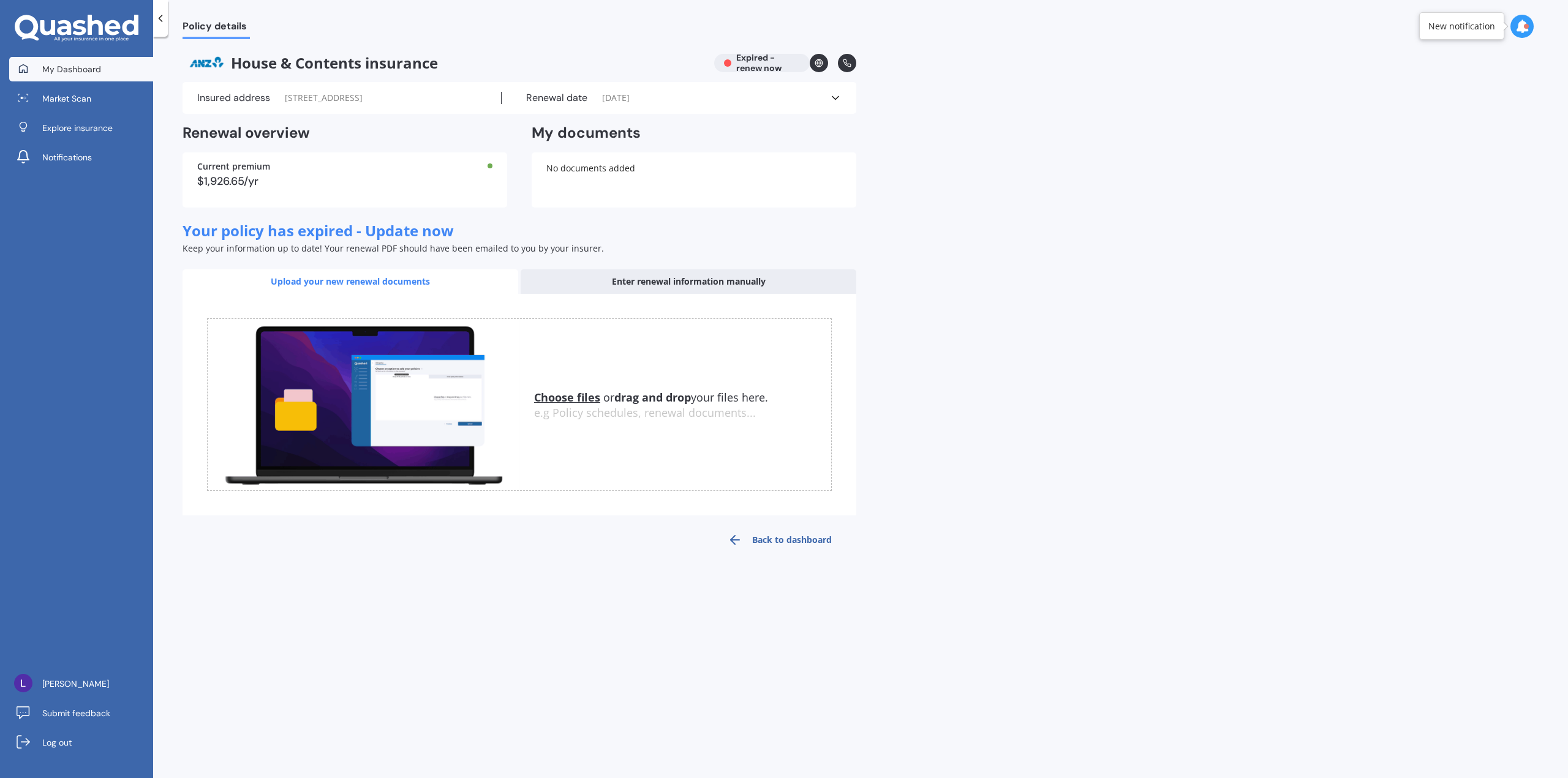
click at [70, 68] on span "My Dashboard" at bounding box center [71, 69] width 59 height 12
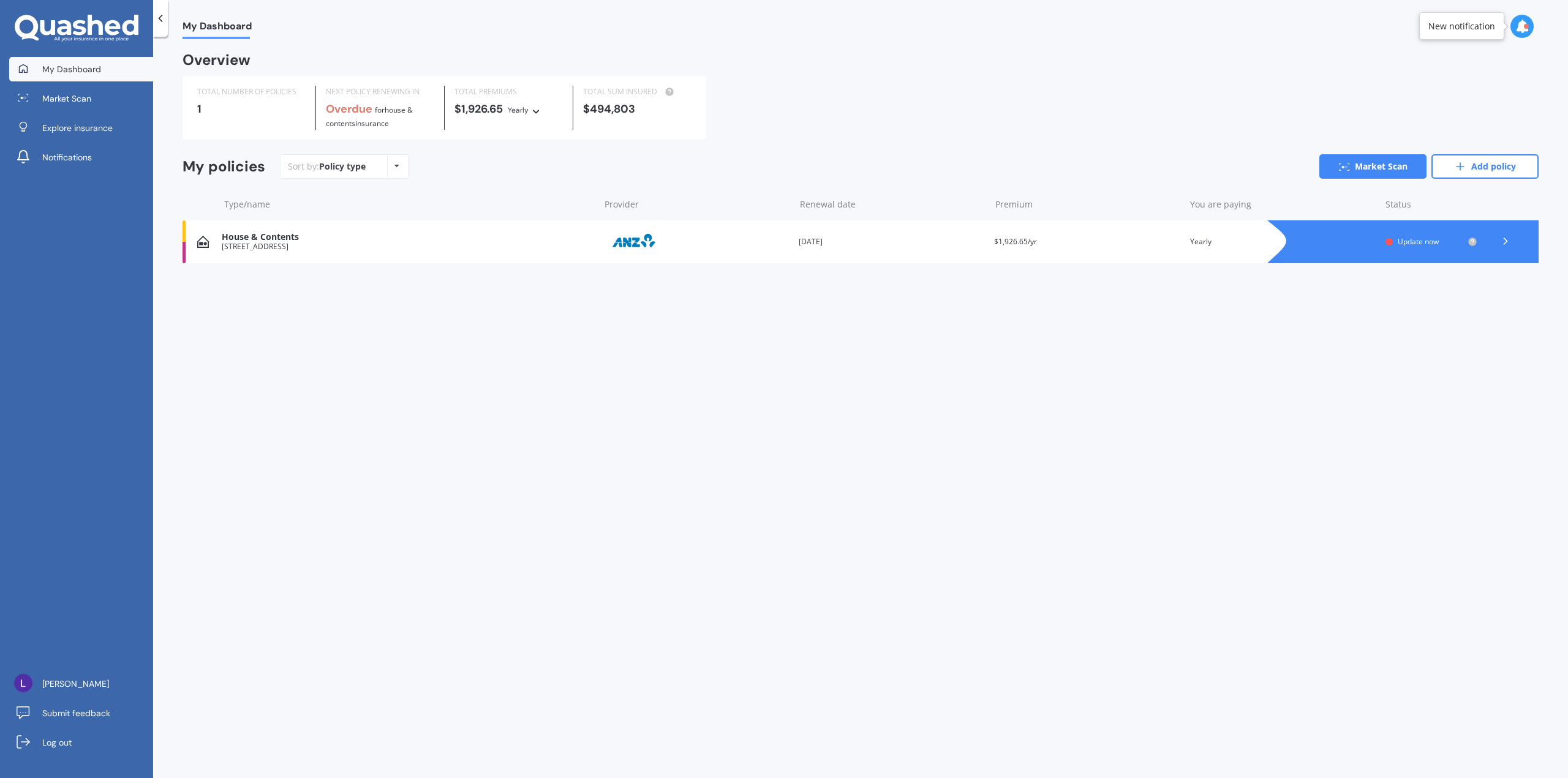
click at [367, 109] on b "Overdue" at bounding box center [348, 108] width 46 height 14
click at [832, 237] on div "Renewal date [DATE]" at bounding box center [891, 242] width 186 height 12
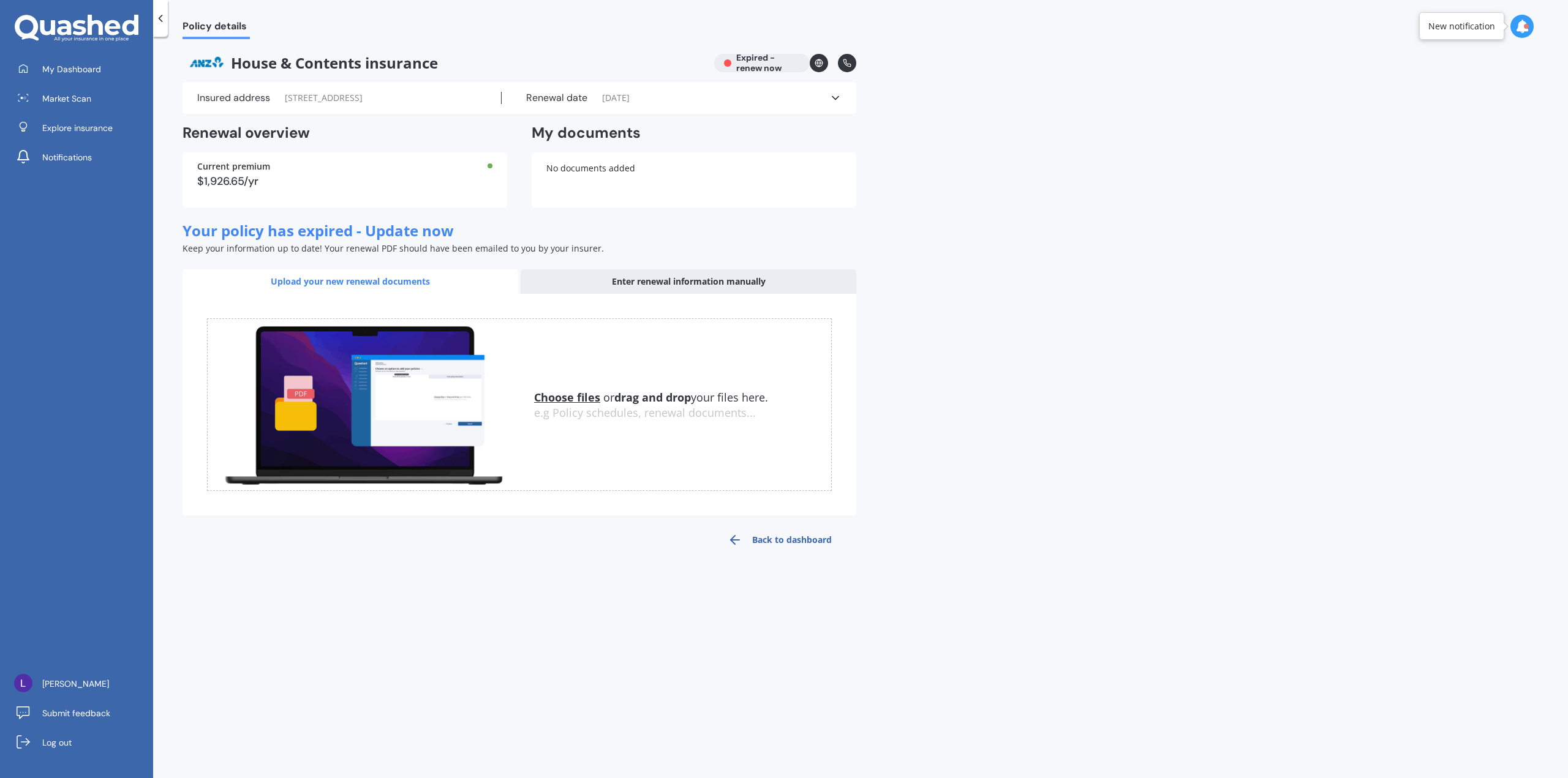
click at [484, 171] on div "Current premium" at bounding box center [345, 166] width 295 height 8
click at [624, 103] on span "[DATE]" at bounding box center [616, 98] width 28 height 12
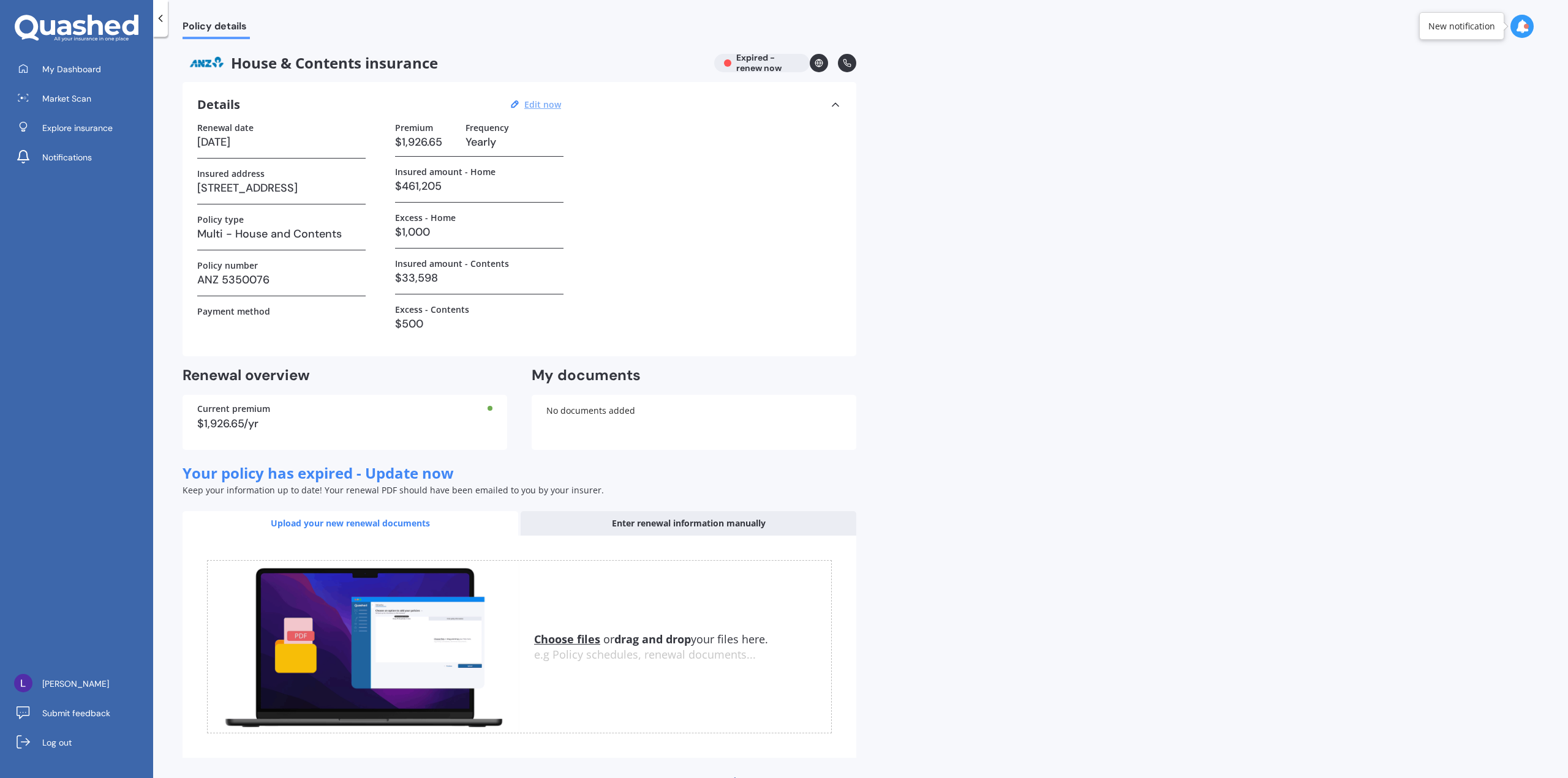
click at [543, 106] on u "Edit now" at bounding box center [542, 104] width 37 height 12
select select "29"
select select "09"
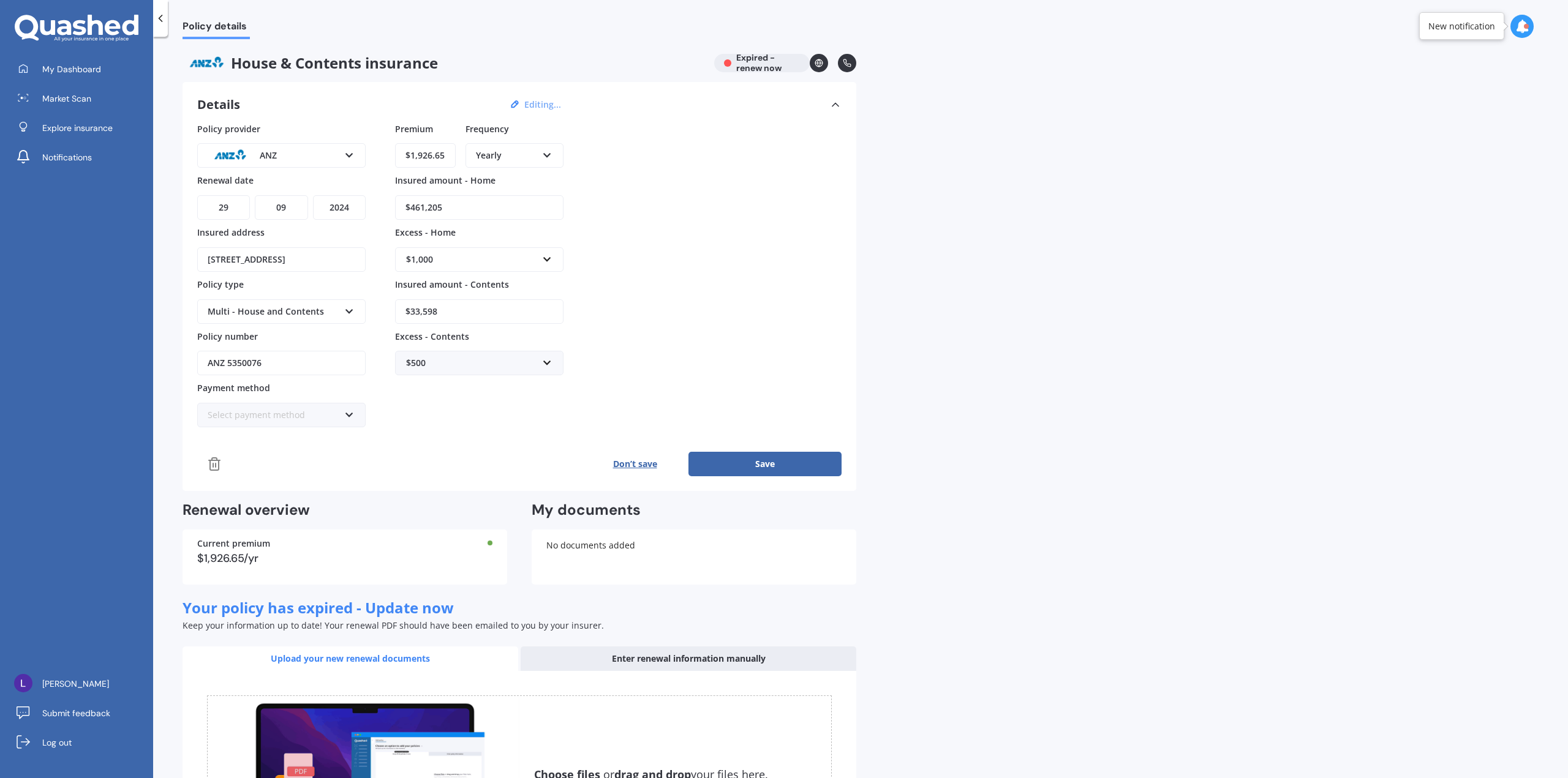
click at [345, 204] on select "YYYY 2027 2026 2025 2024 2023 2022 2021 2020 2019 2018 2017 2016 2015 2014 2013…" at bounding box center [339, 208] width 52 height 25
select select "2025"
click at [313, 195] on select "YYYY 2027 2026 2025 2024 2023 2022 2021 2020 2019 2018 2017 2016 2015 2014 2013…" at bounding box center [339, 208] width 52 height 25
click at [775, 465] on button "Save" at bounding box center [765, 464] width 153 height 25
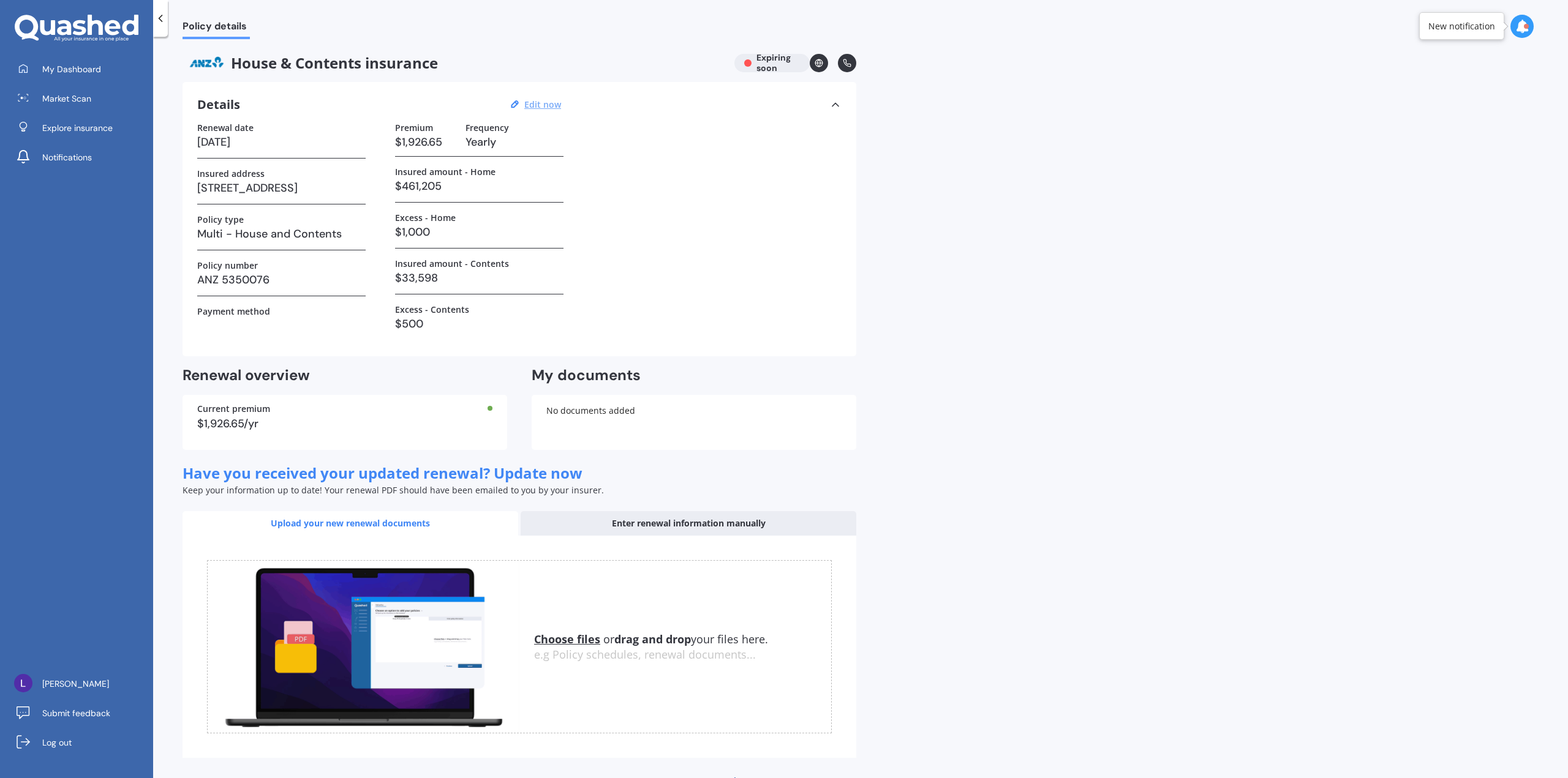
click at [767, 63] on div "House & Contents insurance Expiring soon" at bounding box center [519, 63] width 673 height 19
click at [162, 24] on icon at bounding box center [161, 19] width 12 height 12
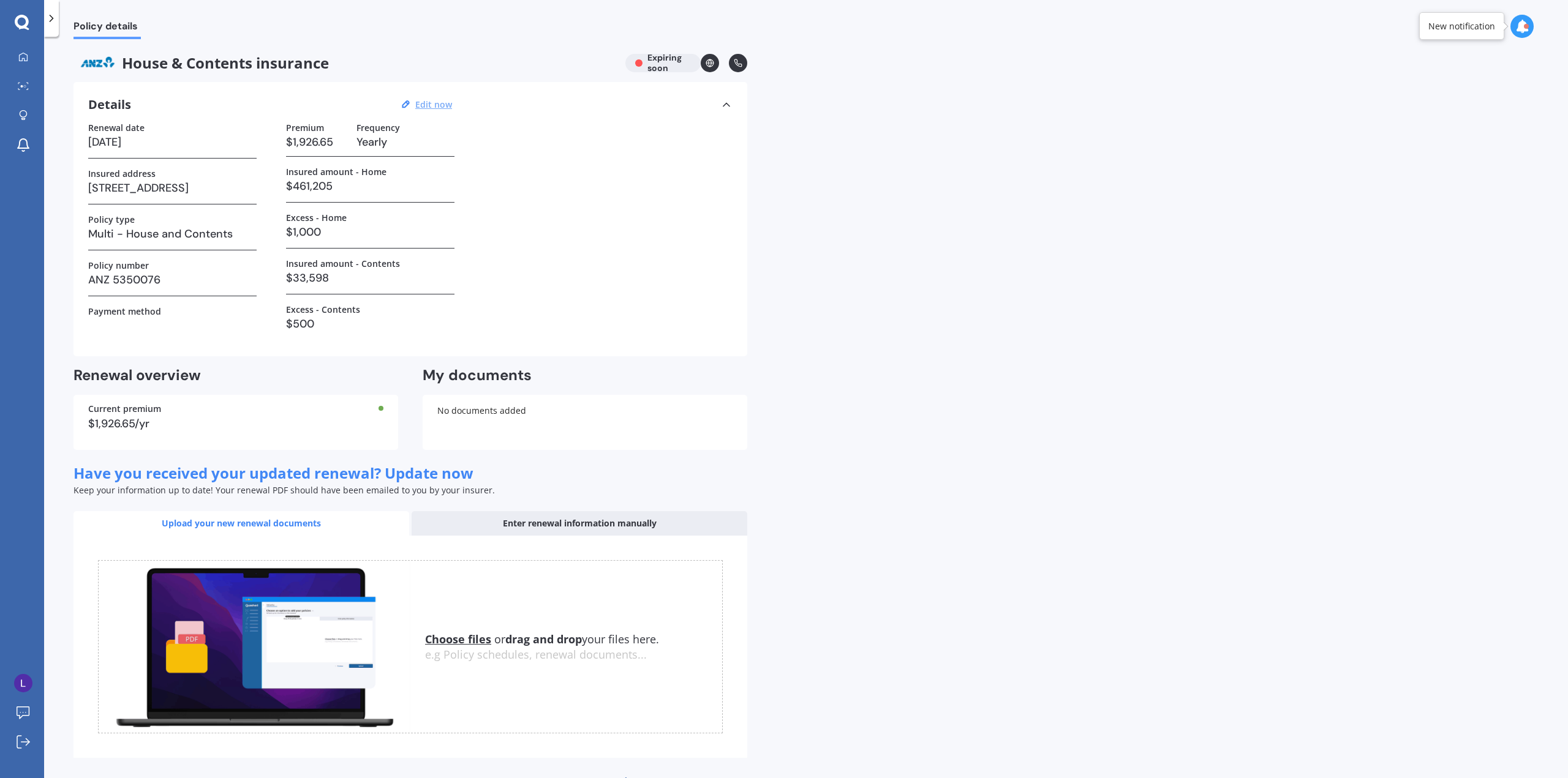
click at [57, 9] on div at bounding box center [51, 18] width 14 height 37
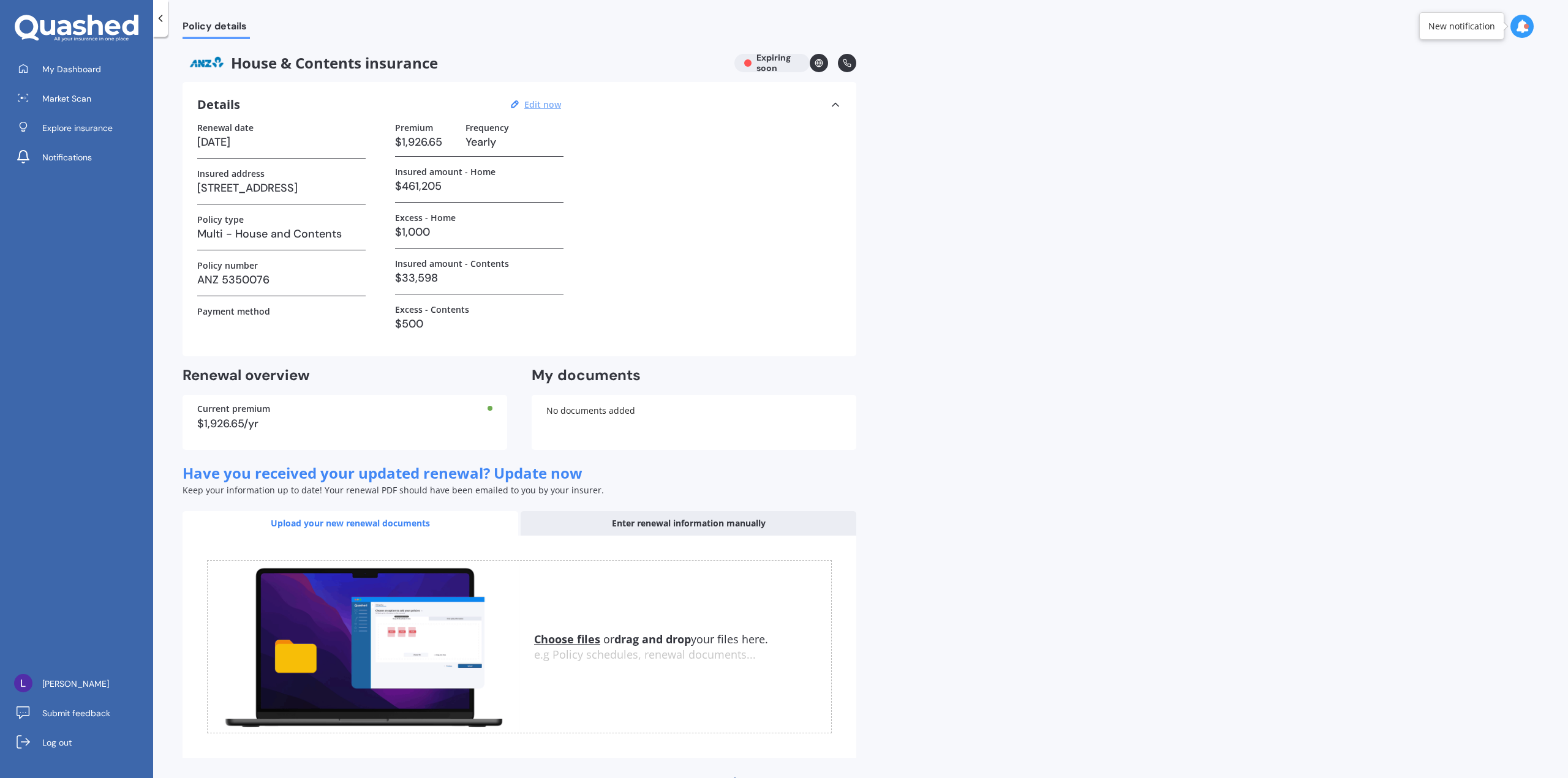
click at [113, 26] on icon at bounding box center [76, 28] width 123 height 28
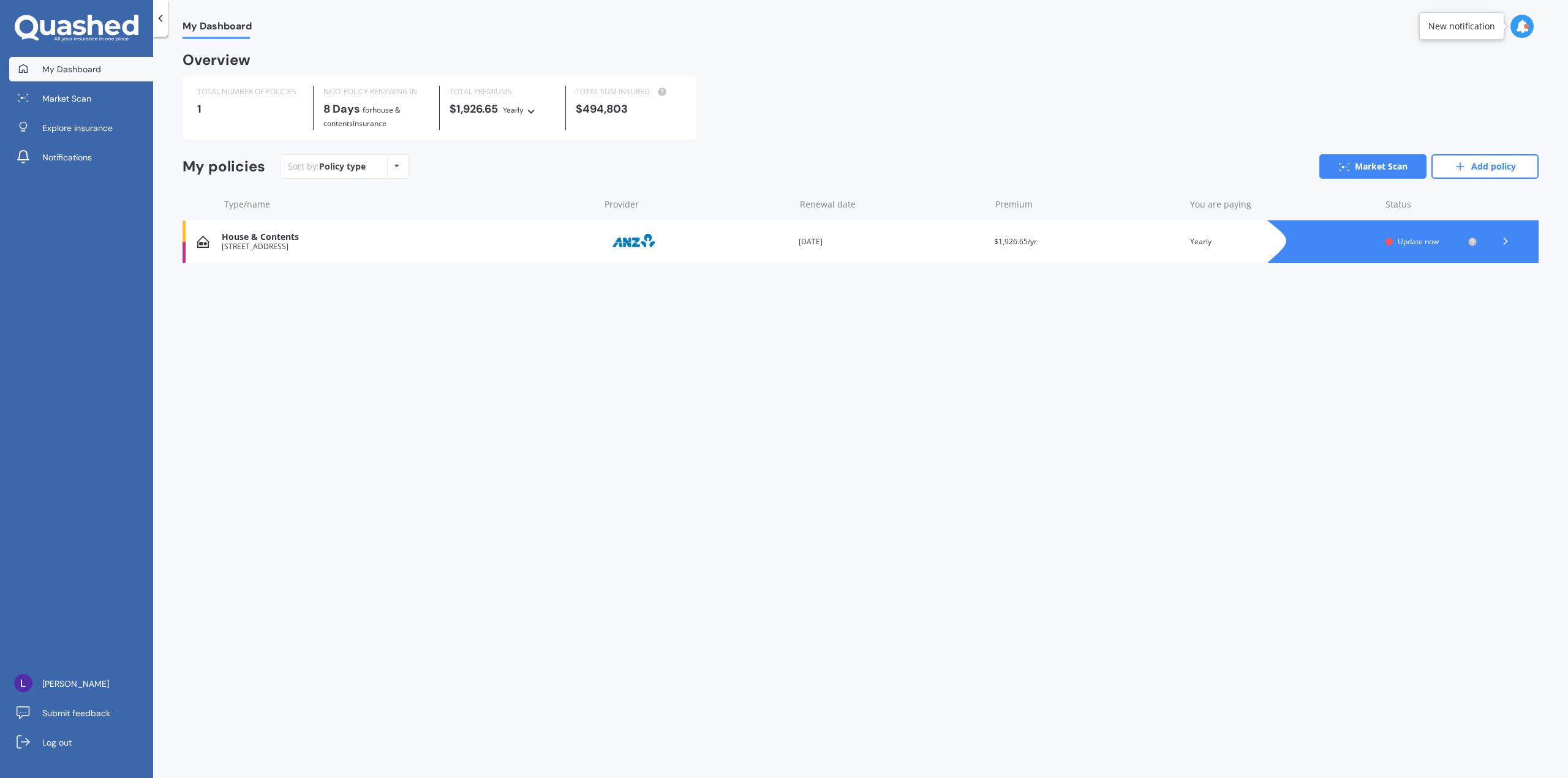
click at [89, 25] on icon at bounding box center [95, 24] width 15 height 20
click at [99, 684] on link "[PERSON_NAME]" at bounding box center [81, 684] width 144 height 25
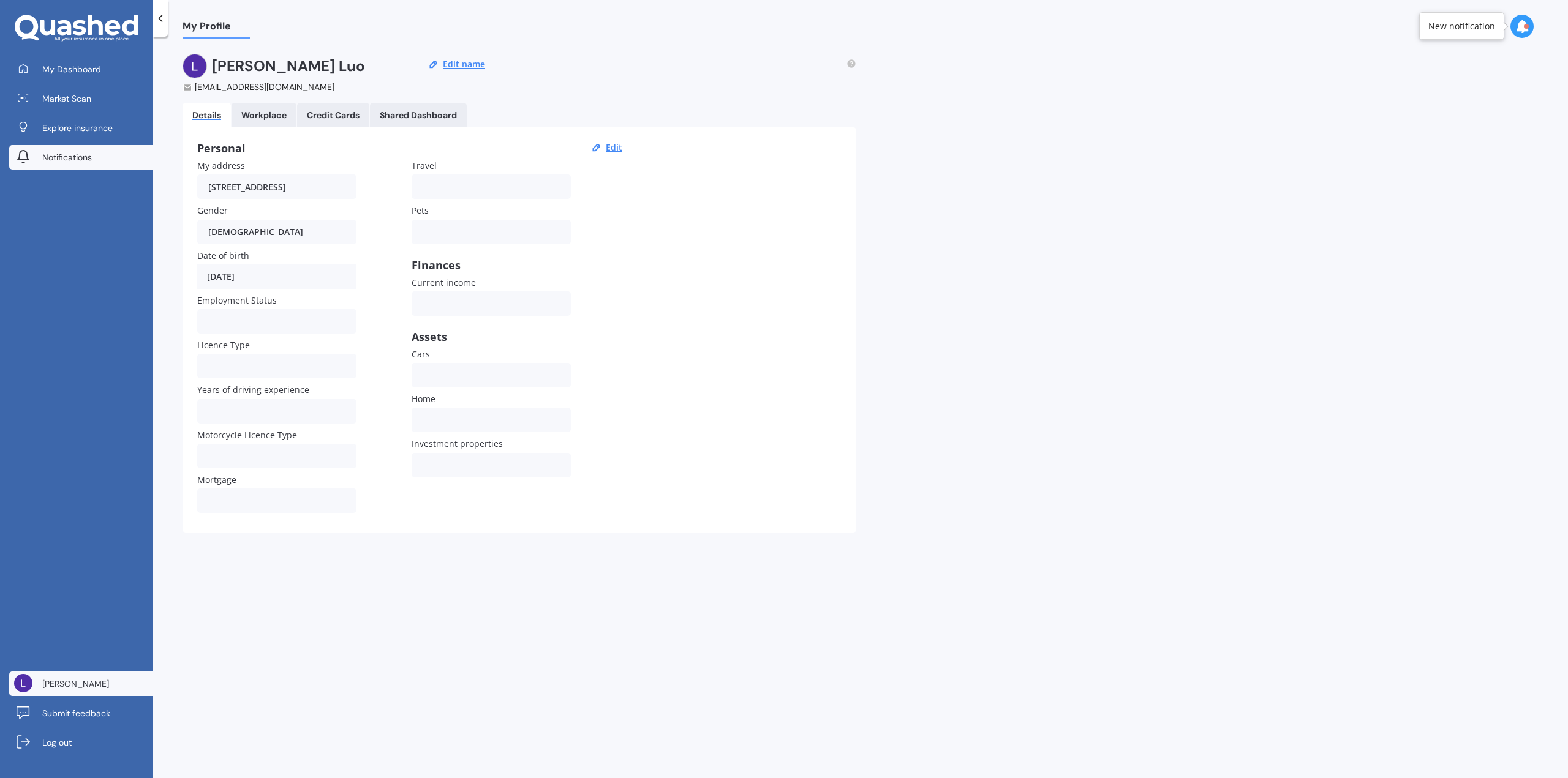
click at [62, 157] on span "Notifications" at bounding box center [67, 157] width 50 height 12
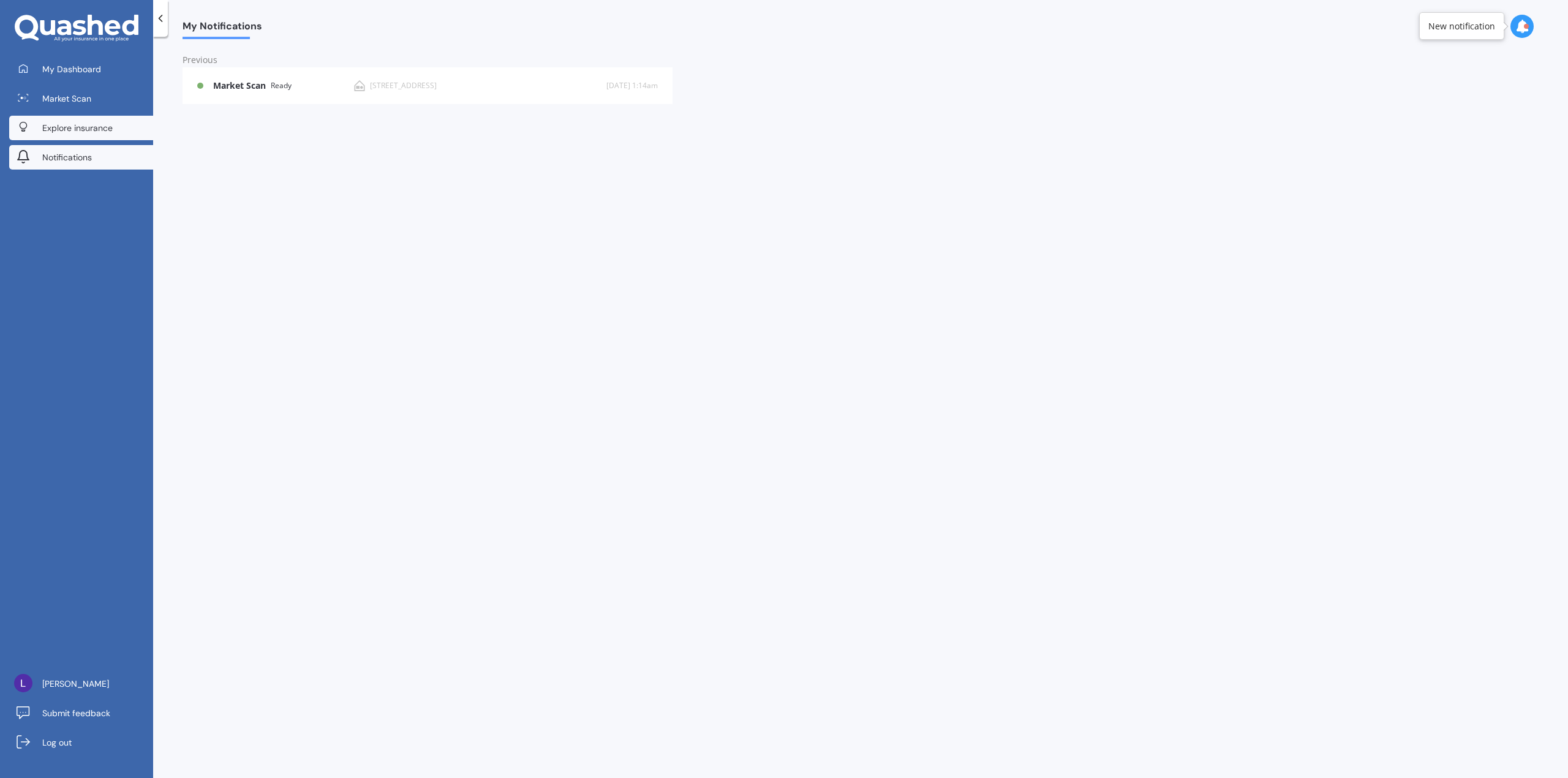
click at [81, 128] on span "Explore insurance" at bounding box center [77, 128] width 70 height 12
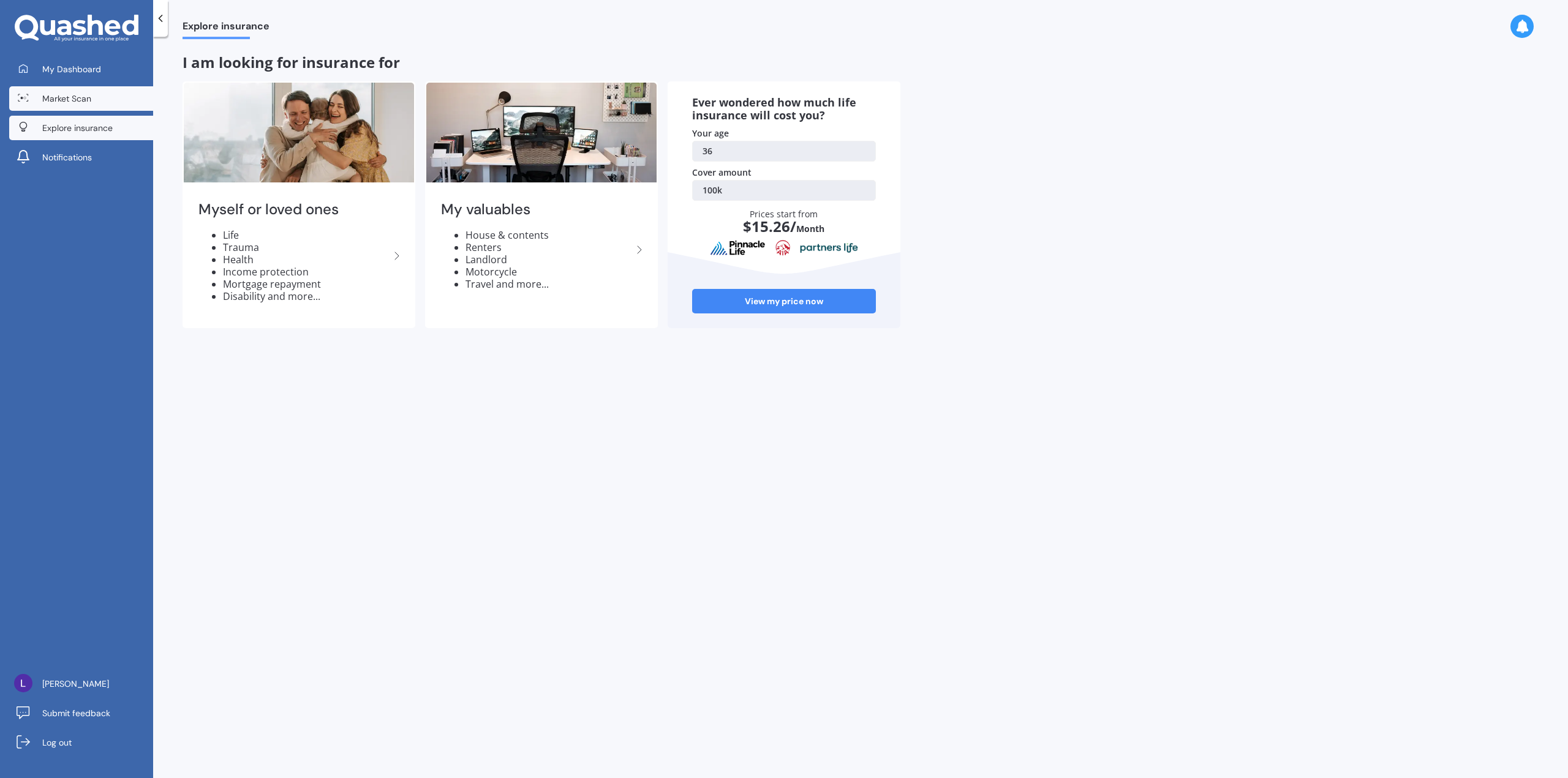
click at [79, 99] on span "Market Scan" at bounding box center [66, 99] width 49 height 12
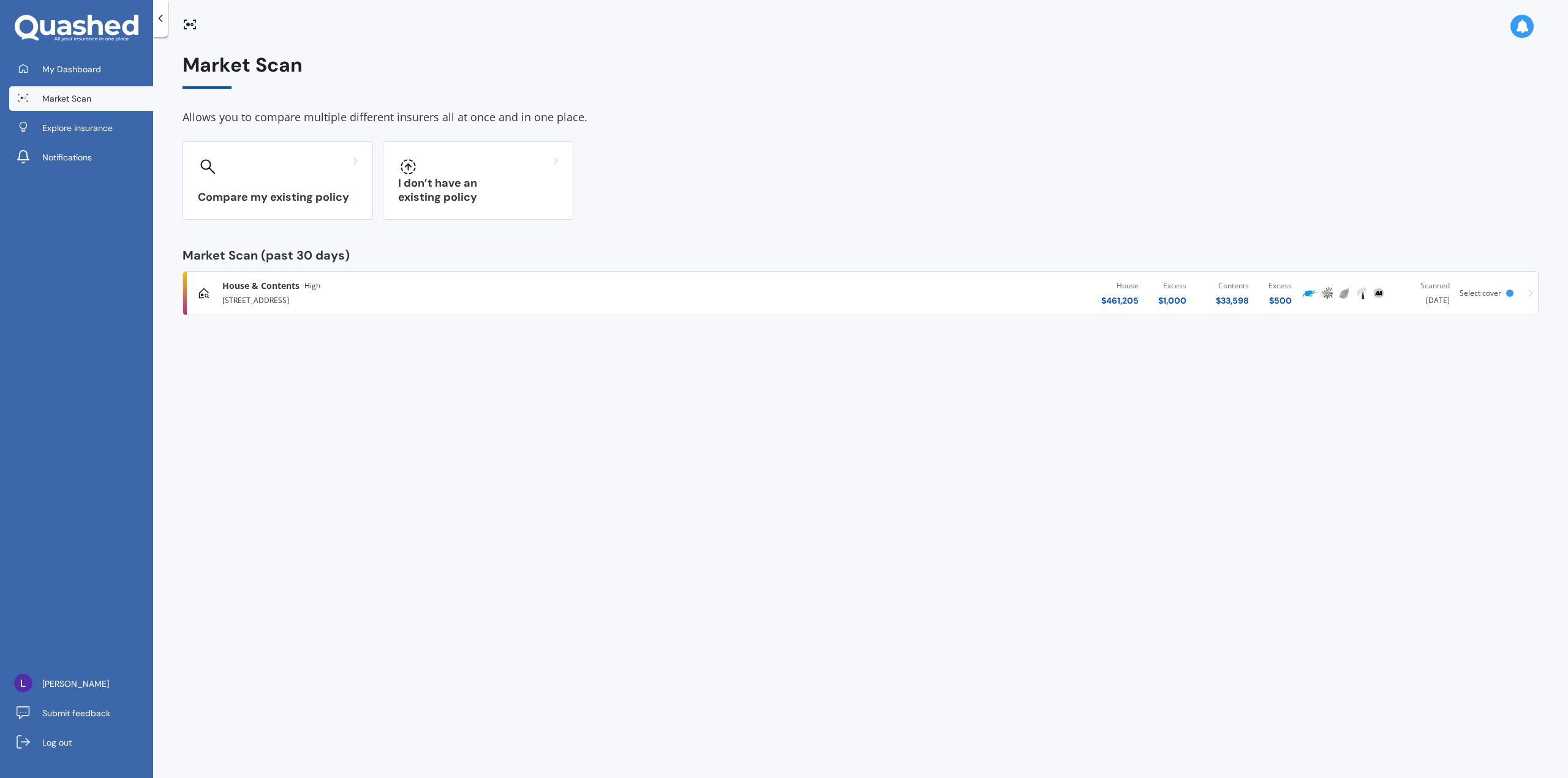
click at [1493, 298] on div "House & Contents High [STREET_ADDRESS][GEOGRAPHIC_DATA] $ 461,205 Excess $ 1,00…" at bounding box center [860, 293] width 1344 height 37
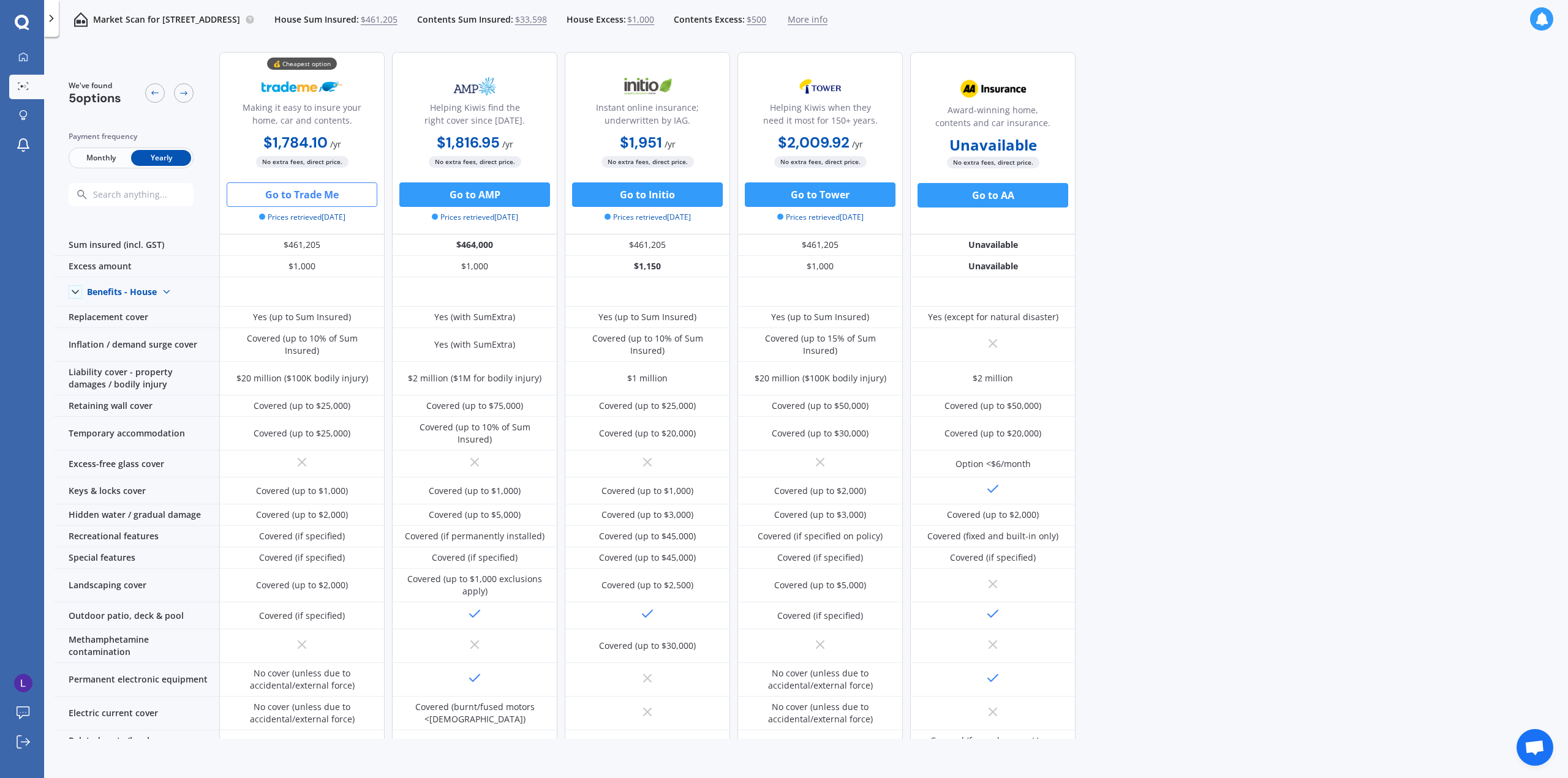
click at [766, 21] on span "$500" at bounding box center [756, 20] width 19 height 12
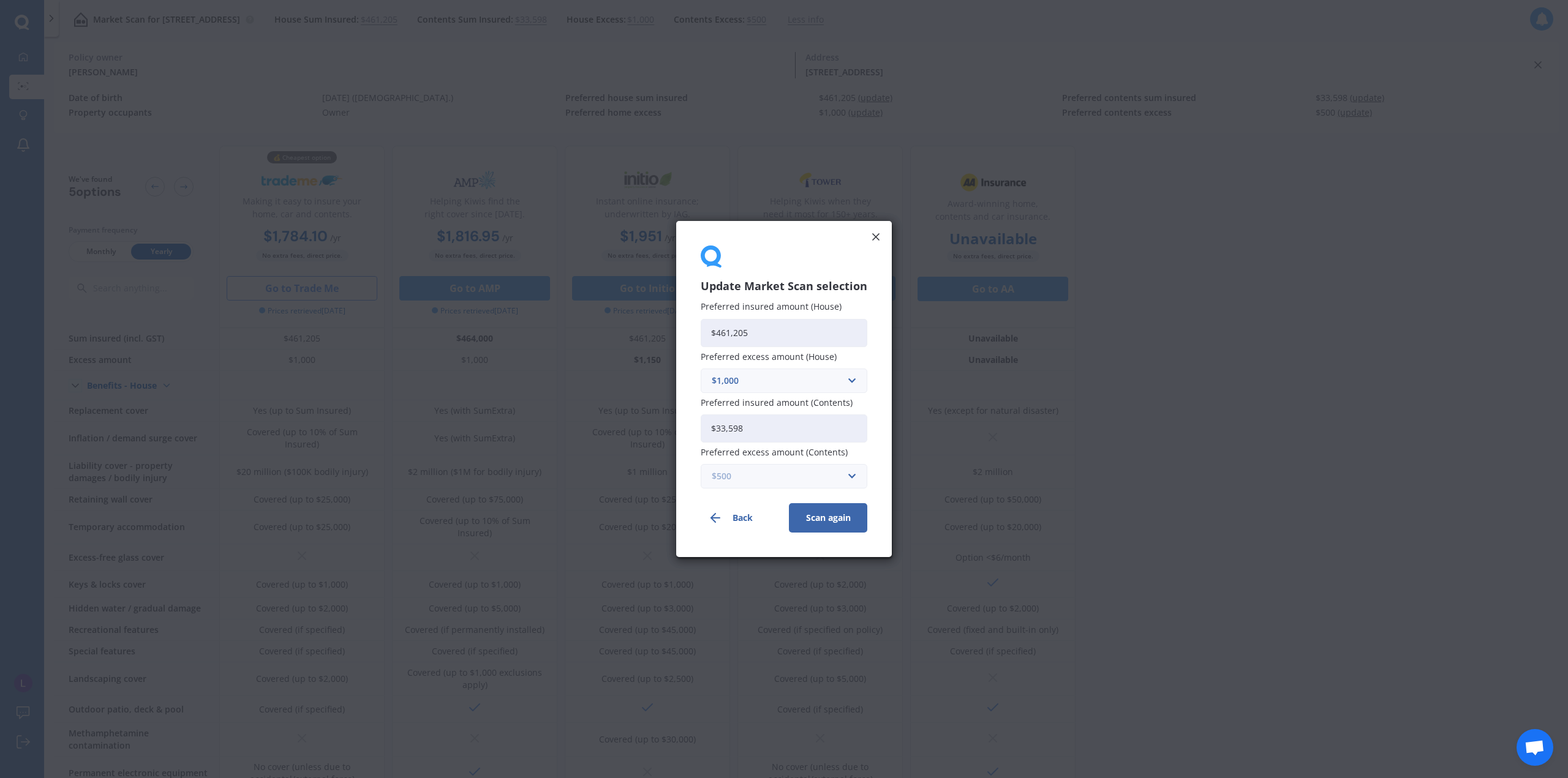
click at [837, 466] on input "text" at bounding box center [779, 477] width 155 height 23
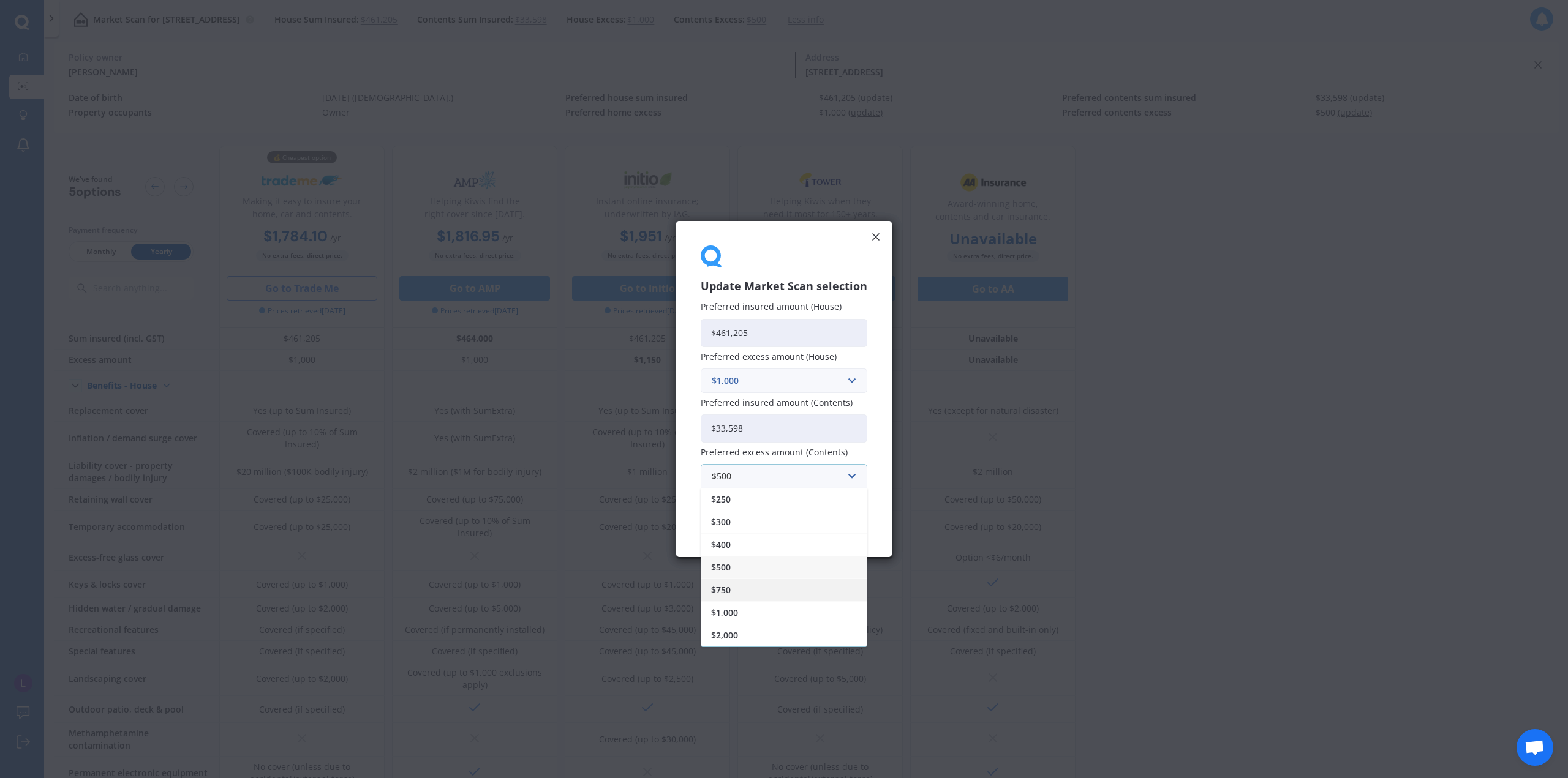
click at [733, 588] on div "$750" at bounding box center [784, 590] width 166 height 23
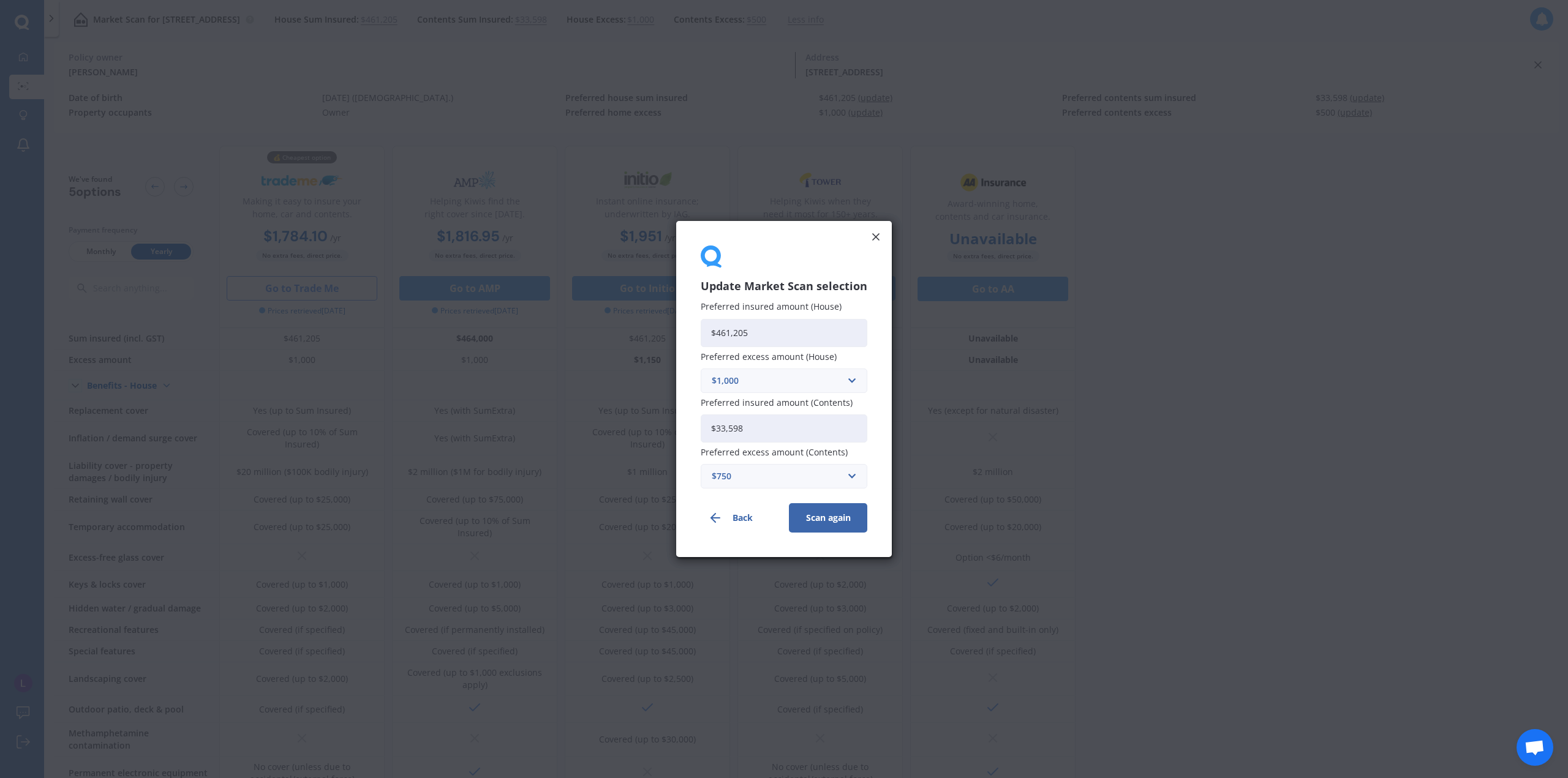
drag, startPoint x: 758, startPoint y: 330, endPoint x: 682, endPoint y: 326, distance: 76.1
click at [682, 326] on div "Update Market Scan selection Preferred insured amount (House) $461,205 Preferre…" at bounding box center [784, 388] width 215 height 336
paste input "43,849"
type input "$443,849"
click at [833, 517] on button "Scan again" at bounding box center [828, 518] width 79 height 30
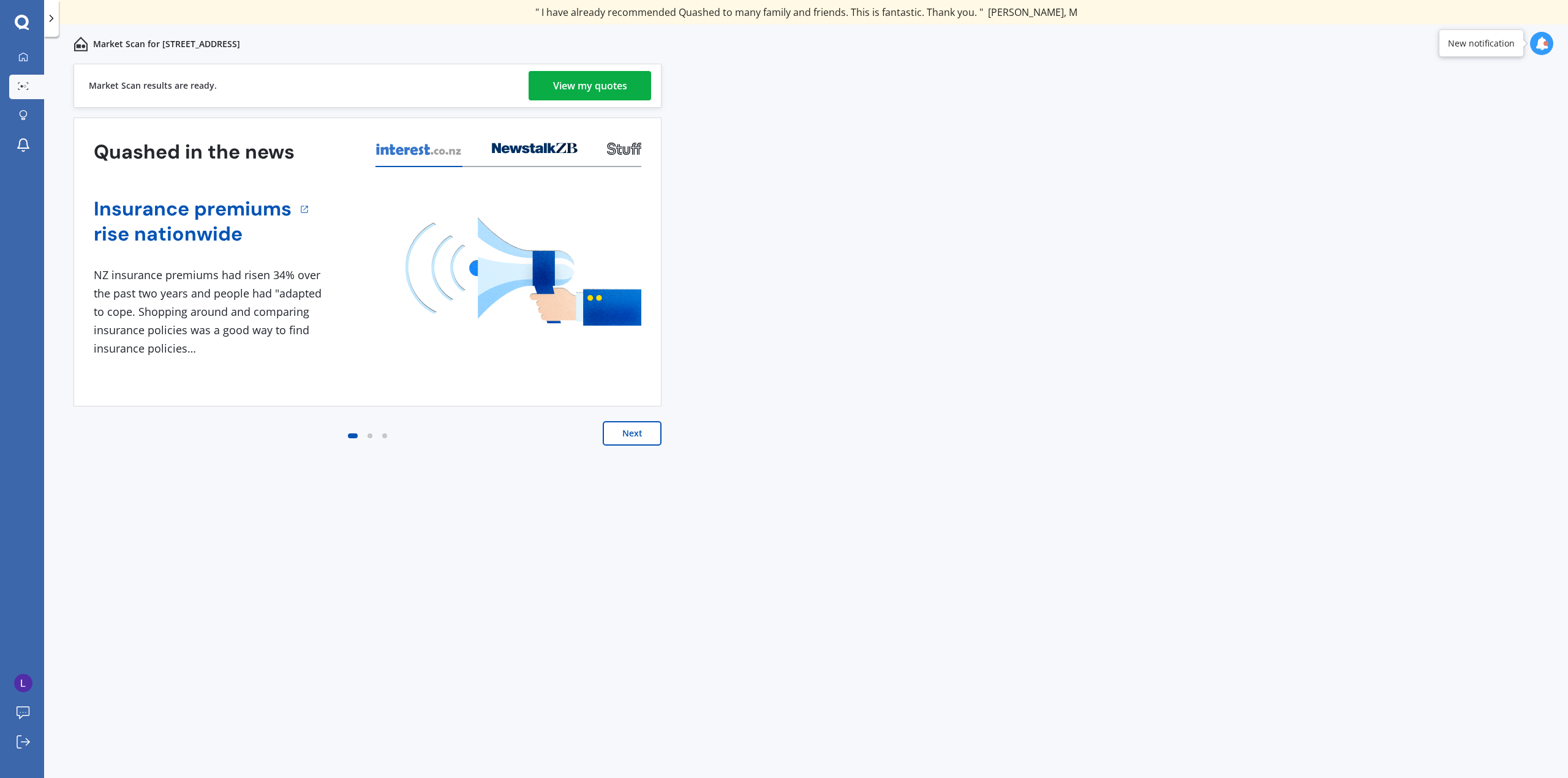
click at [653, 428] on button "Next" at bounding box center [632, 434] width 59 height 25
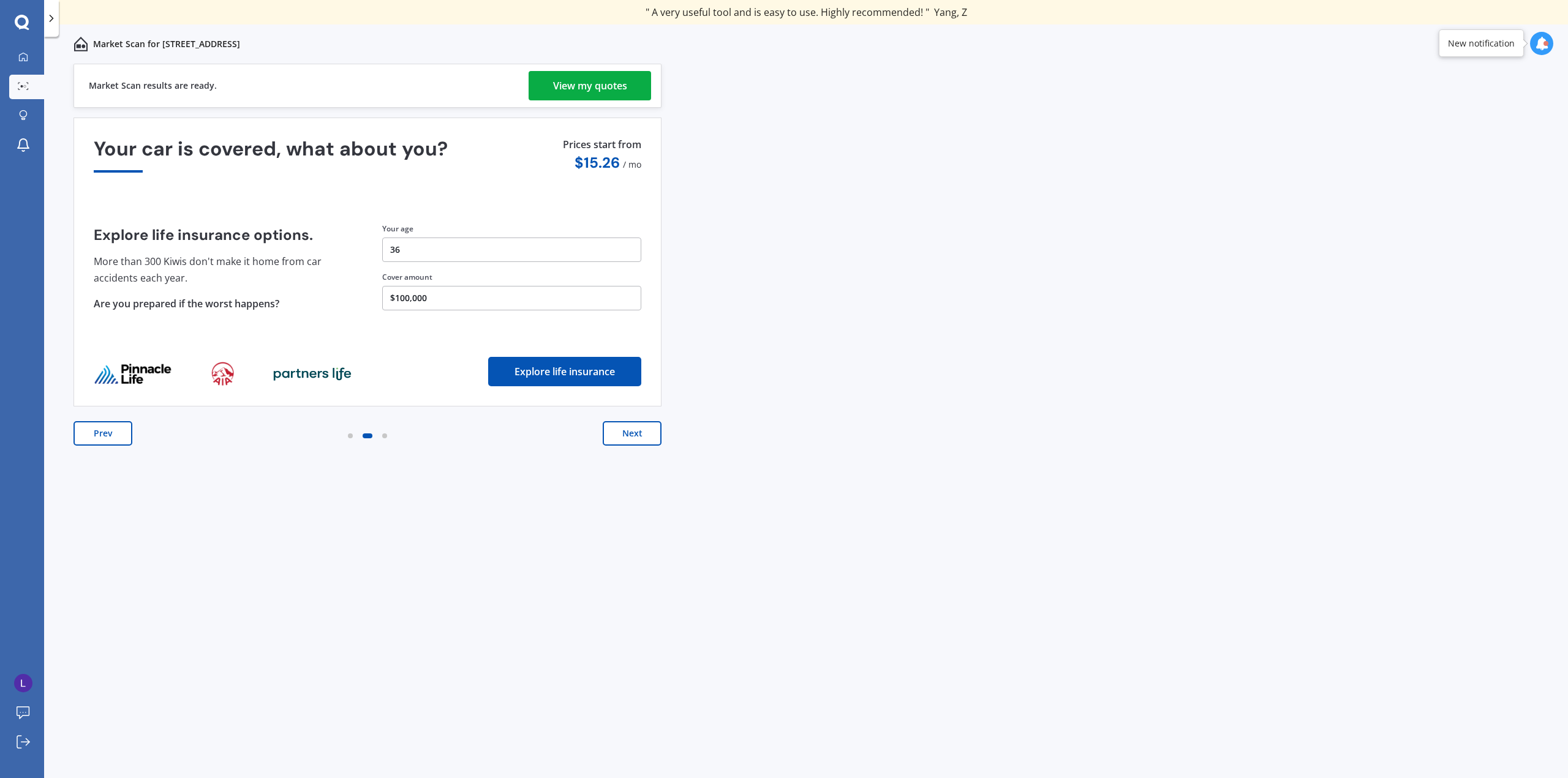
click at [601, 83] on div "View my quotes" at bounding box center [590, 86] width 74 height 30
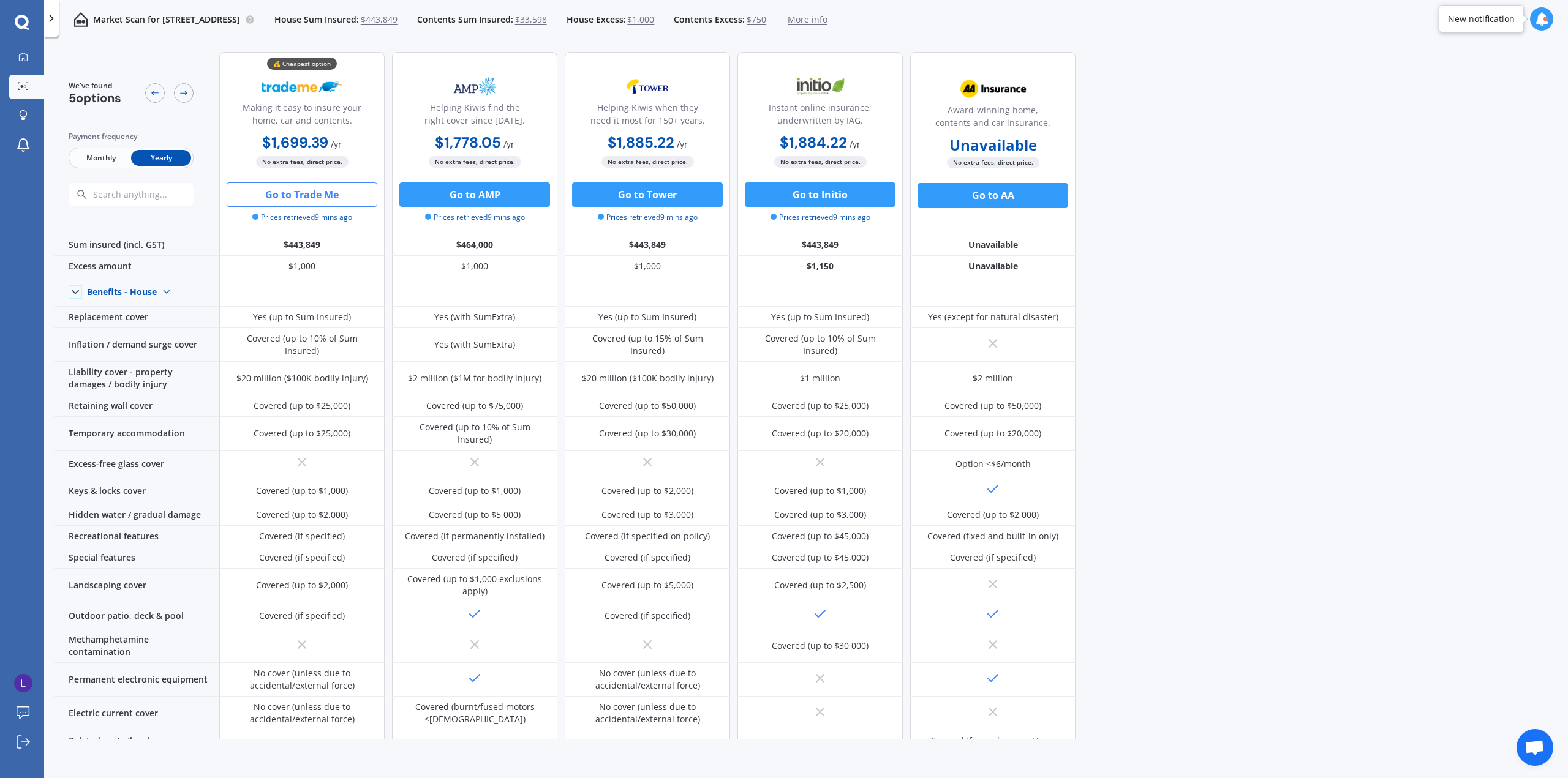
click at [335, 195] on button "Go to Trade Me" at bounding box center [301, 195] width 150 height 25
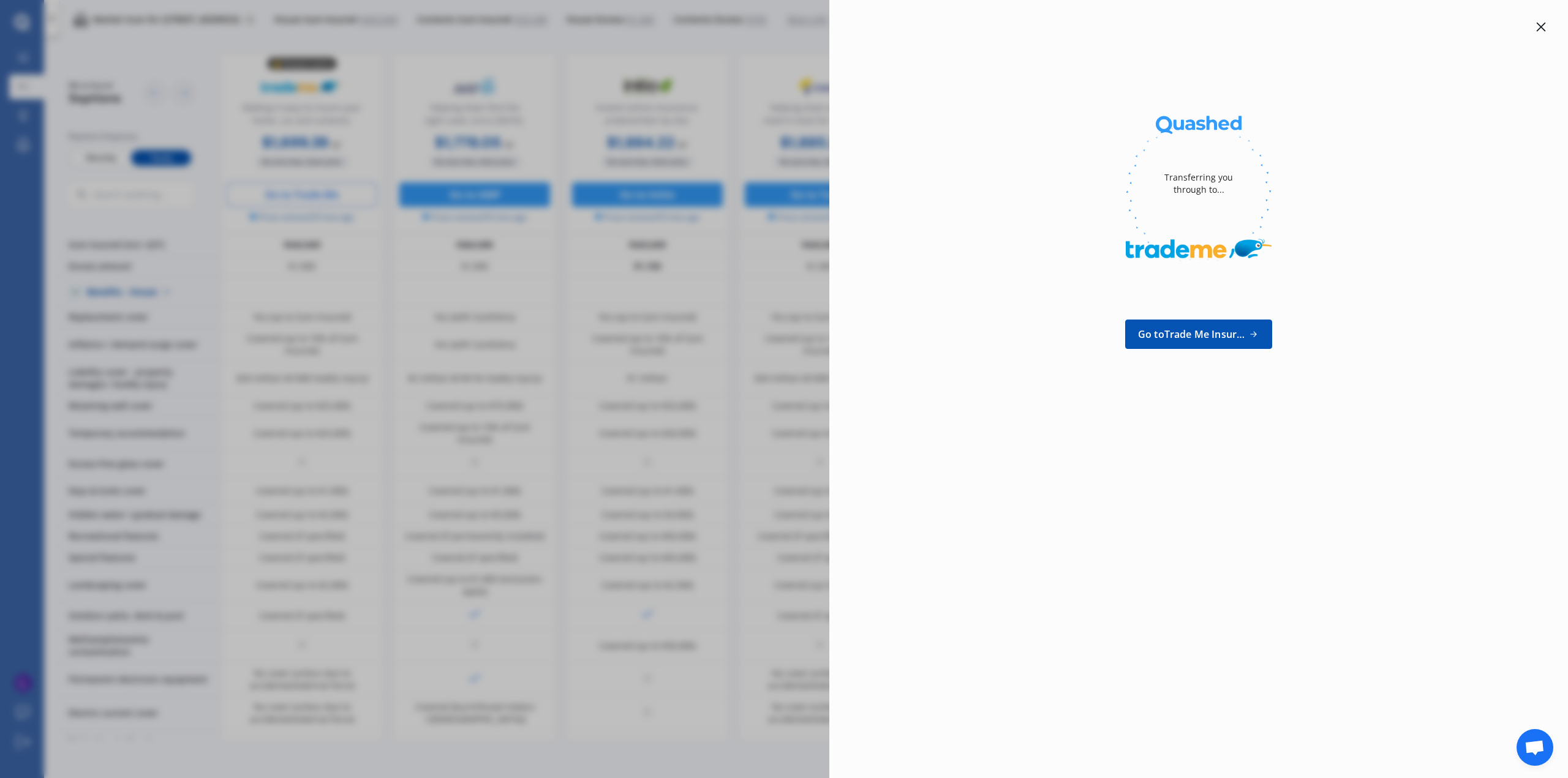
click at [1545, 25] on icon at bounding box center [1540, 27] width 10 height 10
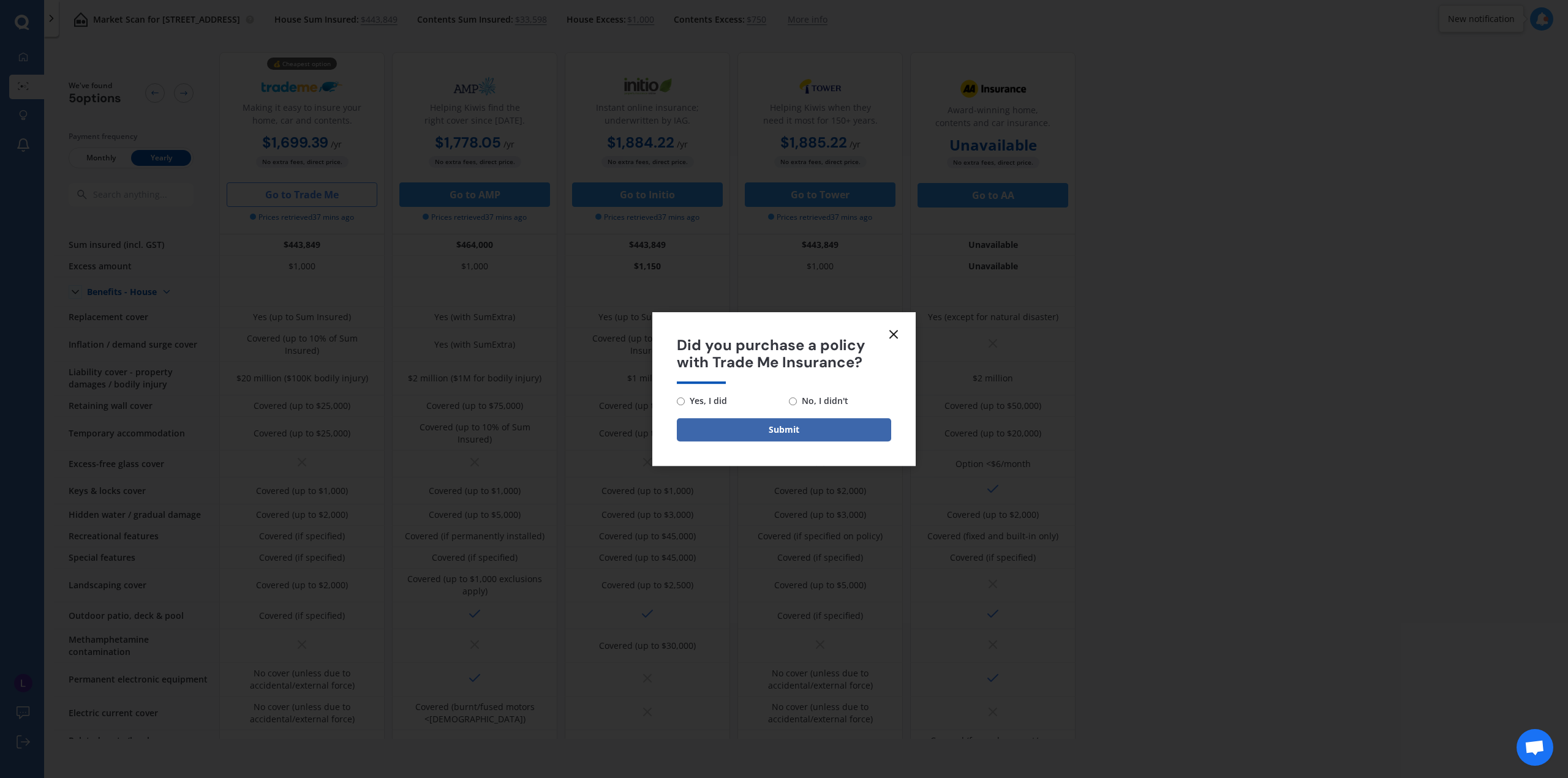
click at [799, 402] on span "No, I didn't" at bounding box center [822, 401] width 52 height 14
click at [797, 402] on input "No, I didn't" at bounding box center [793, 401] width 8 height 8
radio input "true"
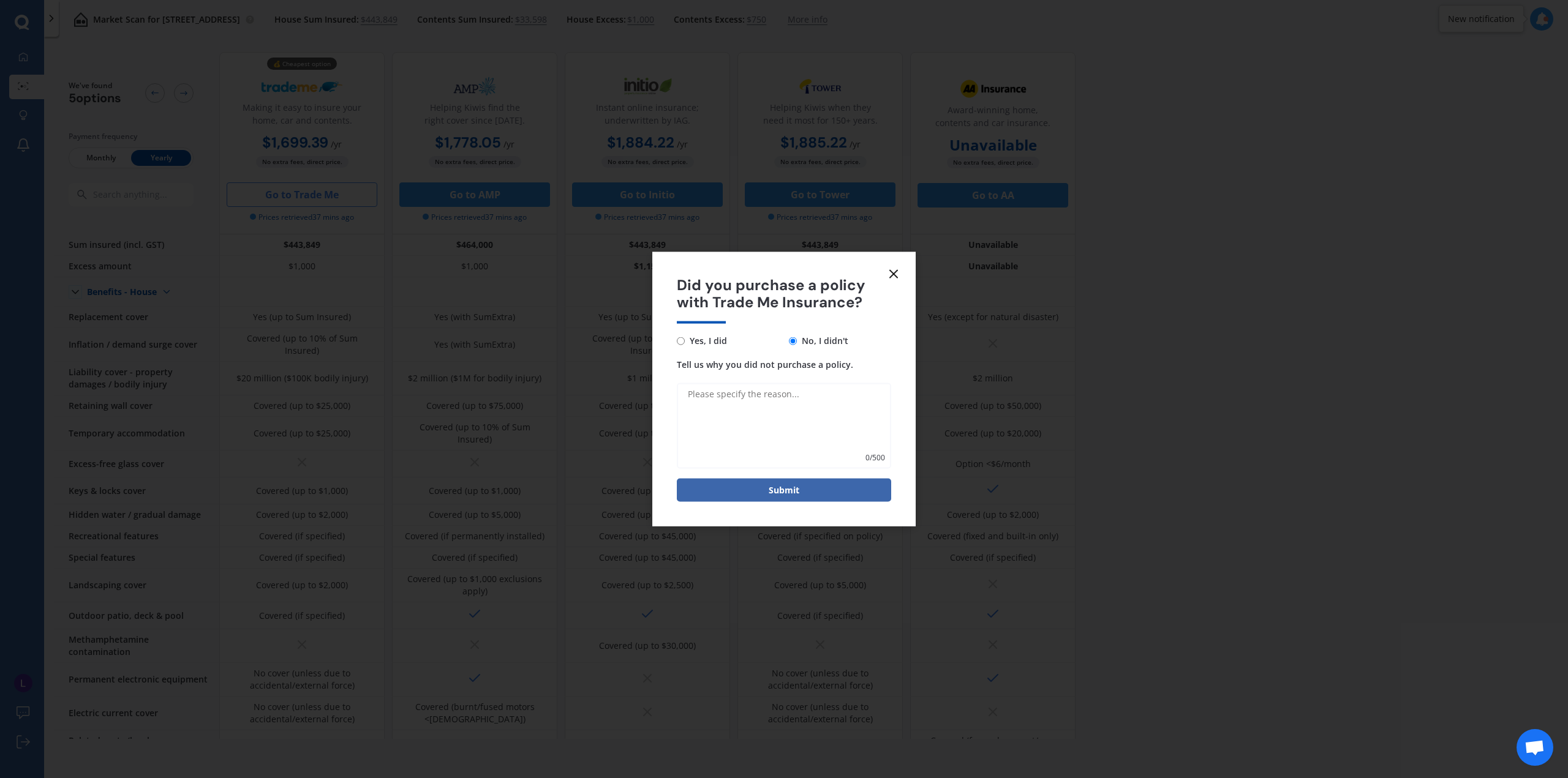
click at [782, 422] on textarea "Tell us why you did not purchase a policy." at bounding box center [784, 426] width 215 height 86
type textarea "c"
type textarea "t"
type textarea "c"
click at [891, 270] on icon at bounding box center [893, 273] width 14 height 14
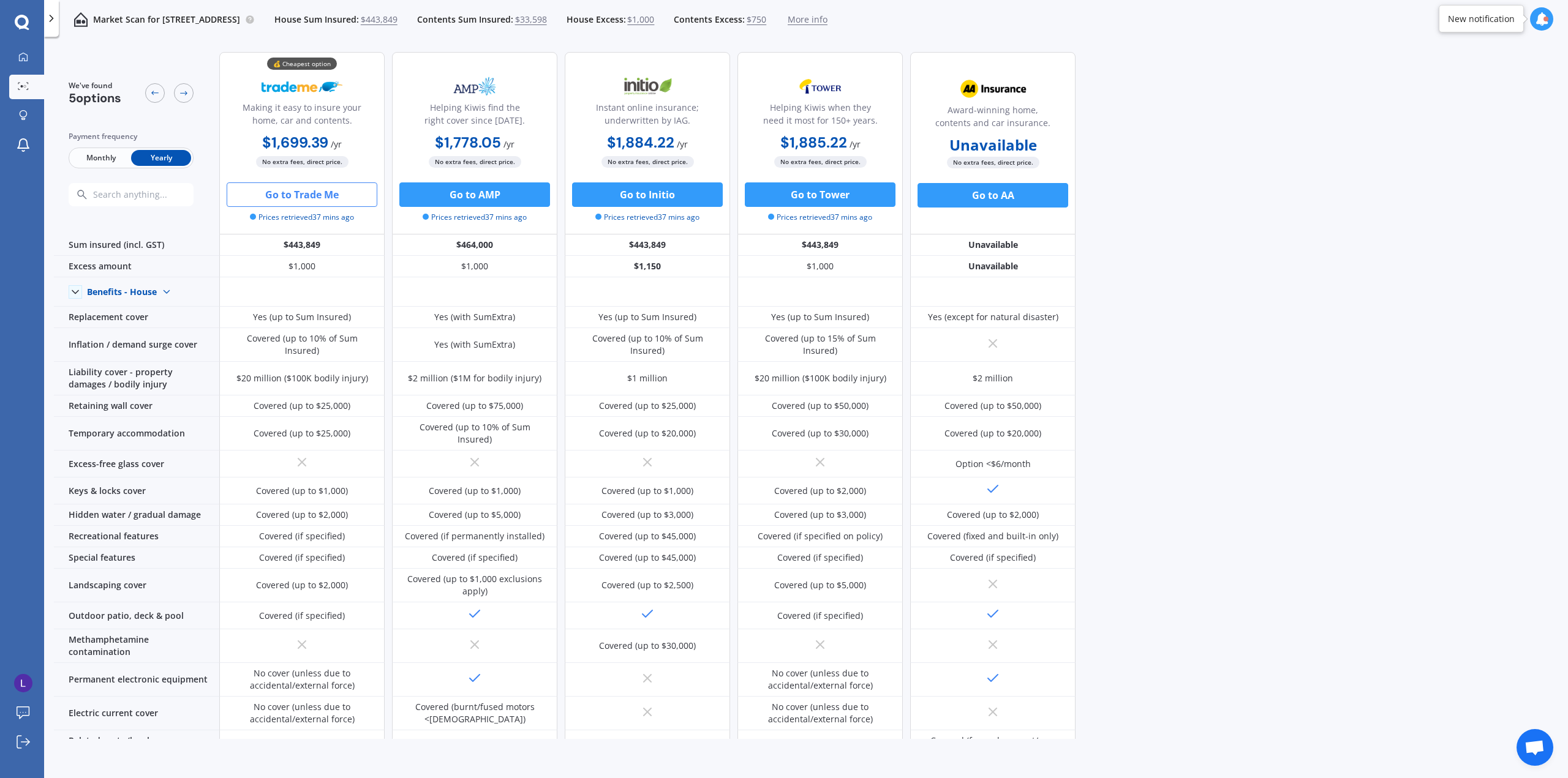
click at [328, 194] on button "Go to Trade Me" at bounding box center [301, 195] width 150 height 25
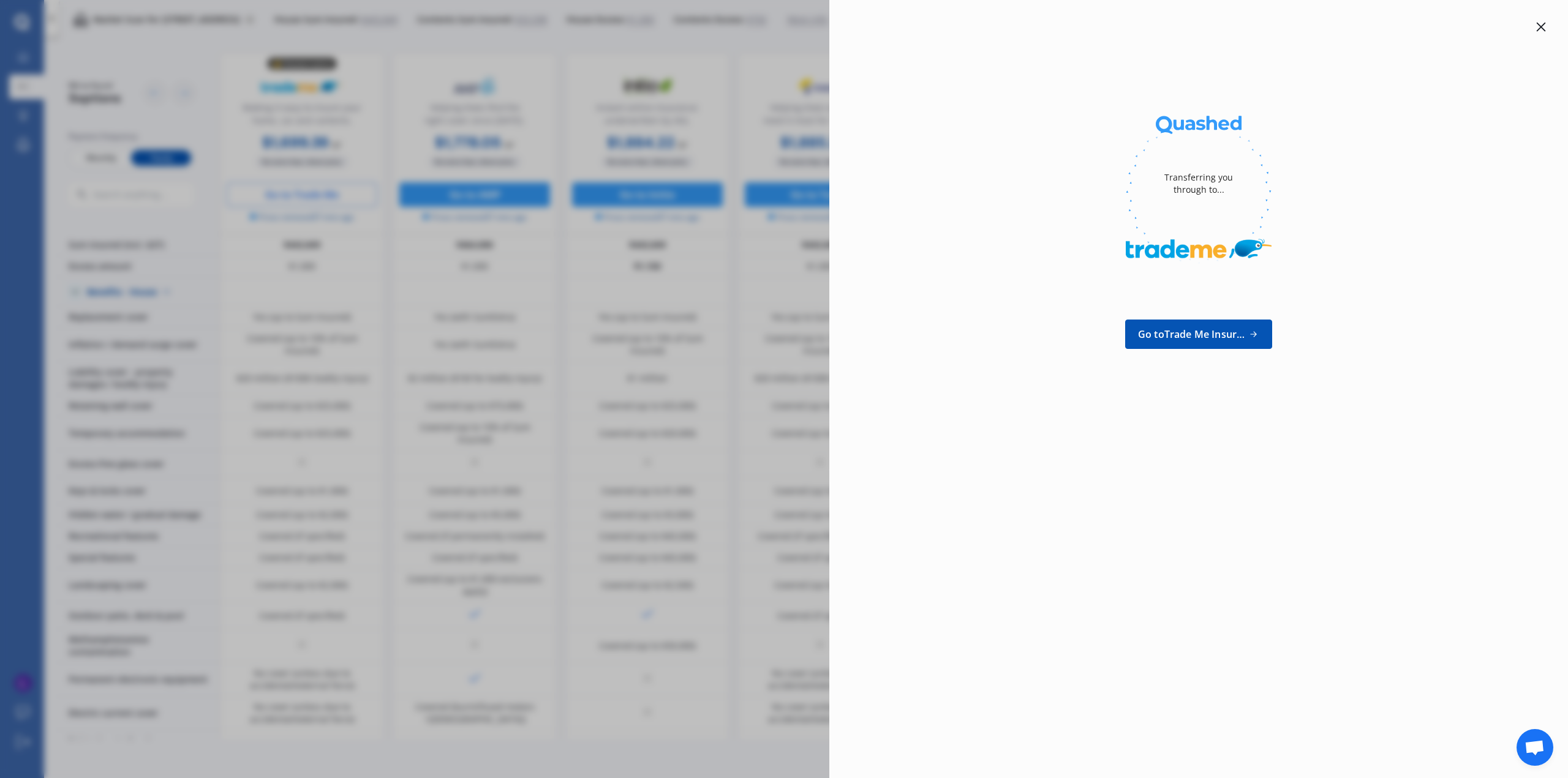
click at [1541, 24] on icon at bounding box center [1540, 27] width 10 height 10
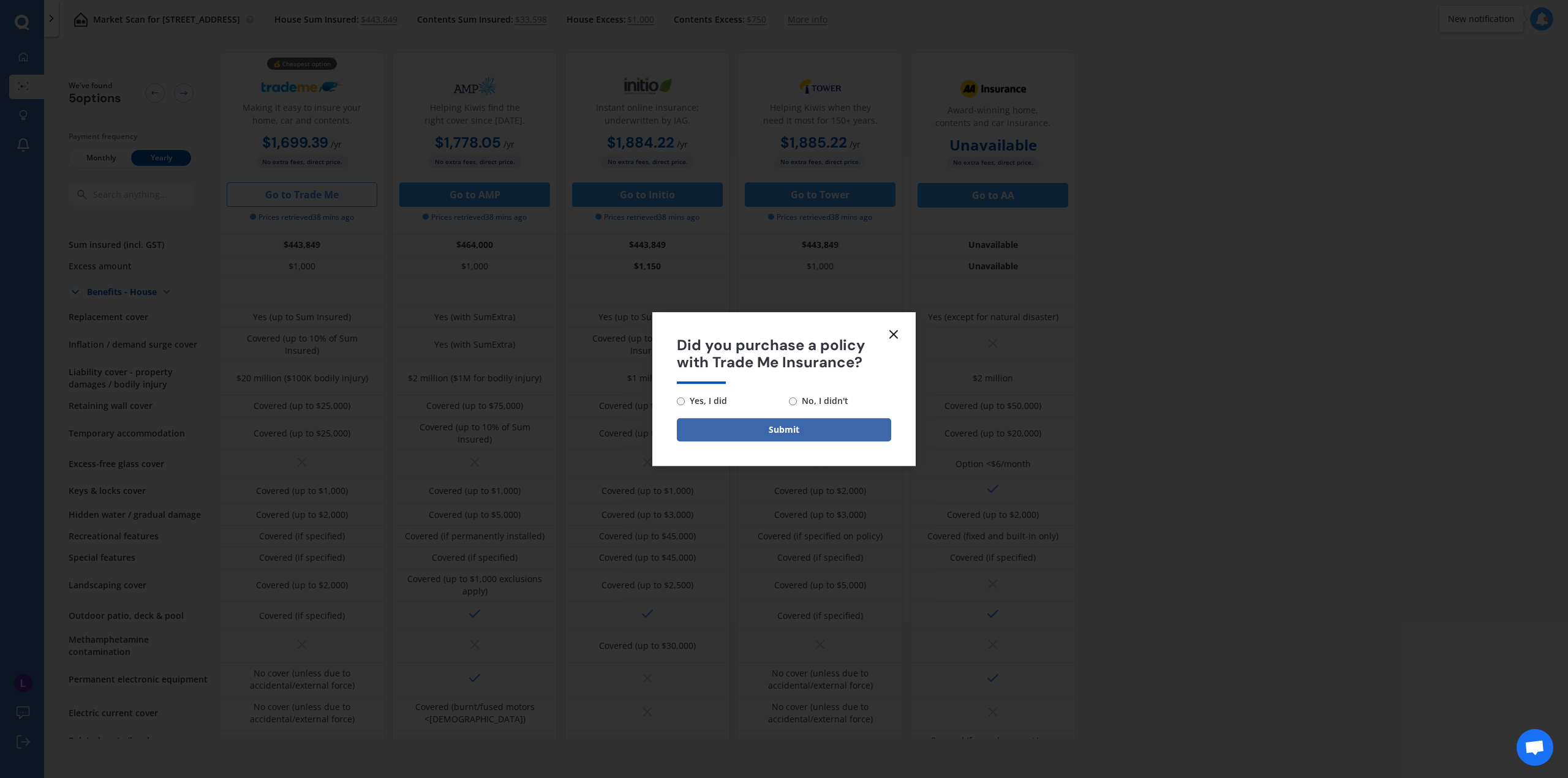
click at [832, 399] on span "No, I didn't" at bounding box center [822, 401] width 52 height 14
click at [797, 399] on input "No, I didn't" at bounding box center [793, 401] width 8 height 8
radio input "true"
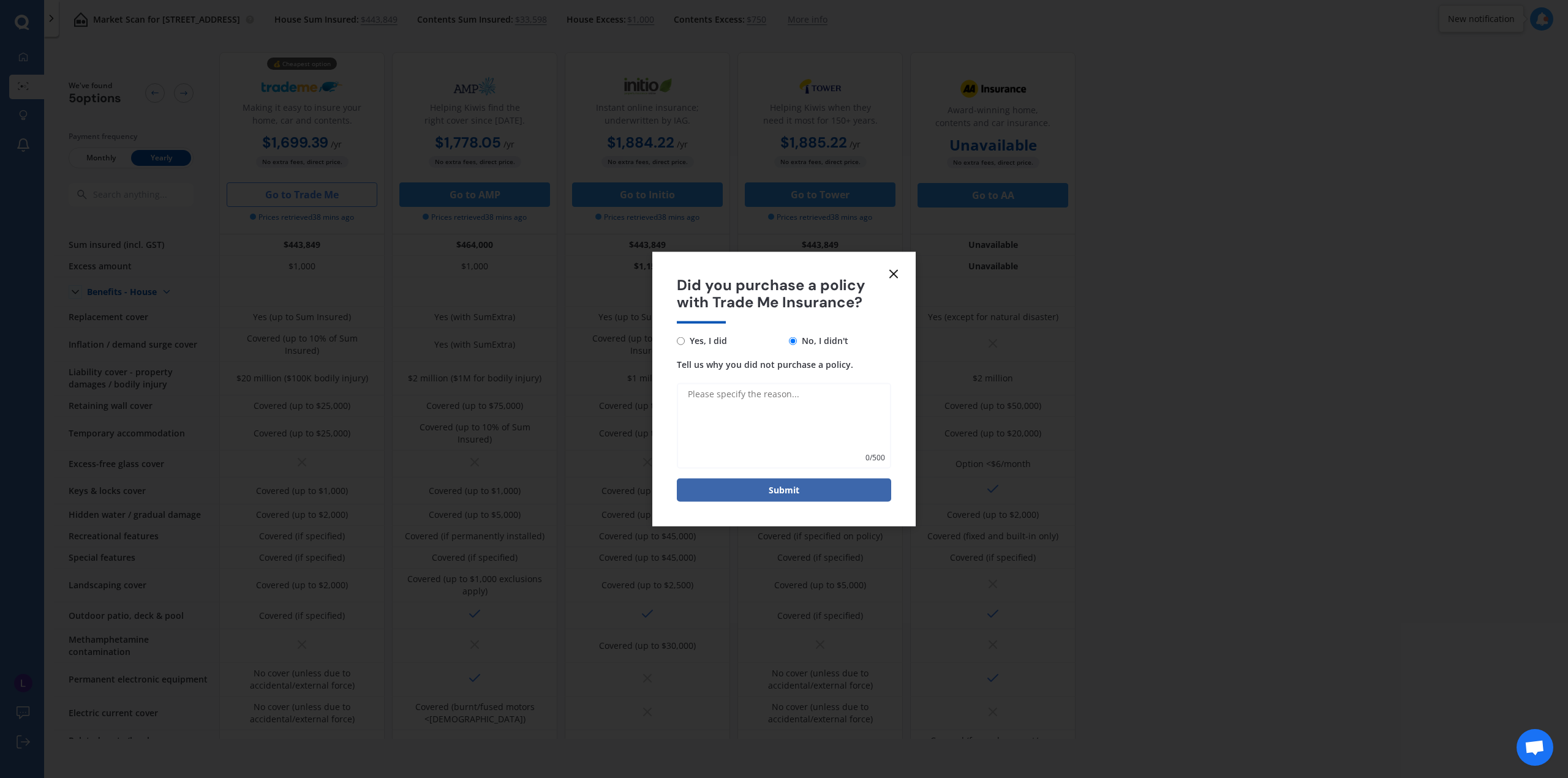
click at [896, 269] on icon at bounding box center [893, 273] width 14 height 14
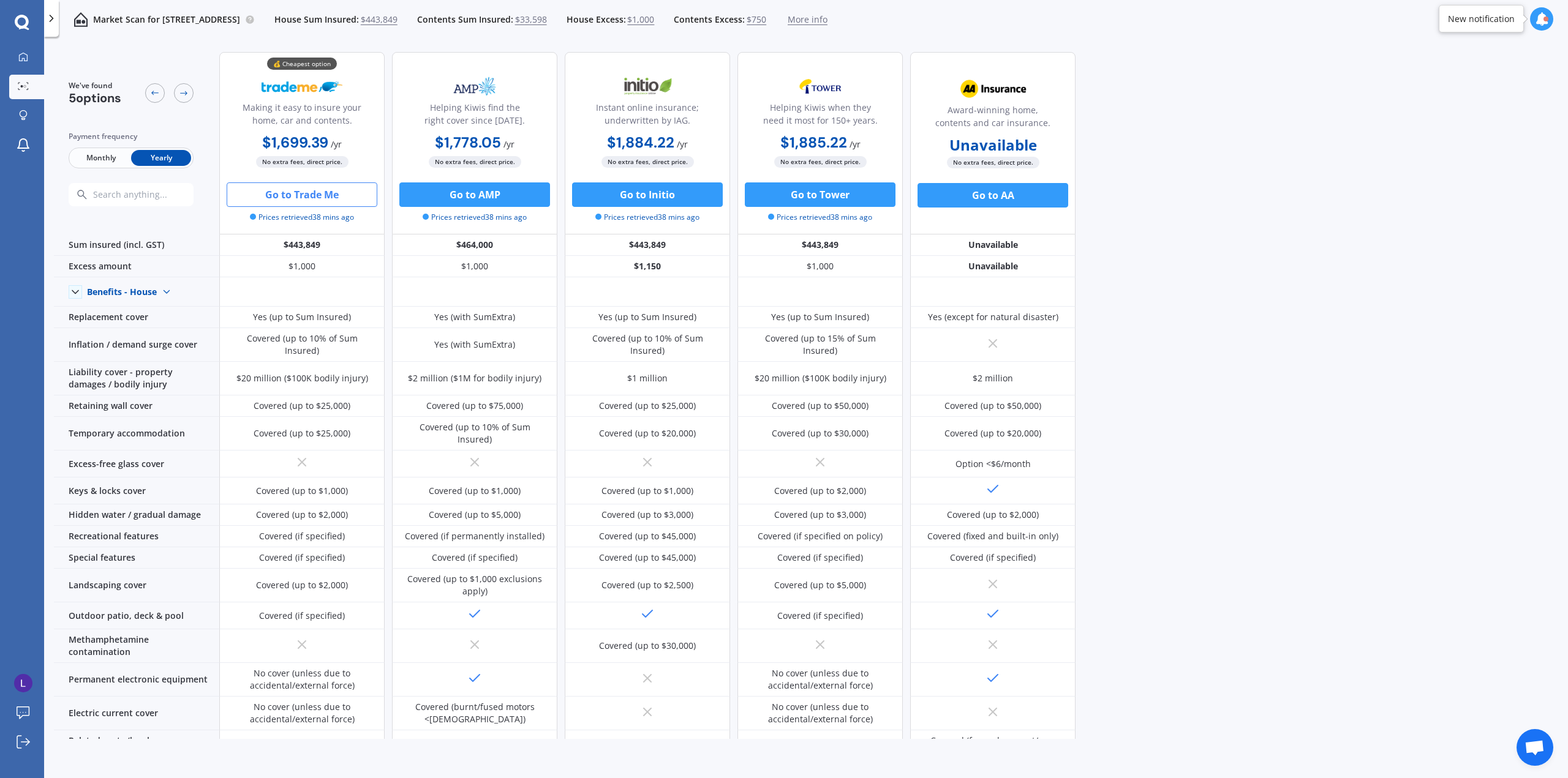
drag, startPoint x: 423, startPoint y: 135, endPoint x: 521, endPoint y: 132, distance: 98.0
click at [521, 132] on div "$1,778.05 / yr $1,778.05 / yr $157.01 / mo" at bounding box center [475, 143] width 166 height 24
click at [1180, 275] on div "We've found 5 options Payment frequency Monthly Yearly 💰 Cheapest option Making…" at bounding box center [811, 390] width 1514 height 697
click at [472, 192] on button "Go to AMP" at bounding box center [475, 195] width 150 height 25
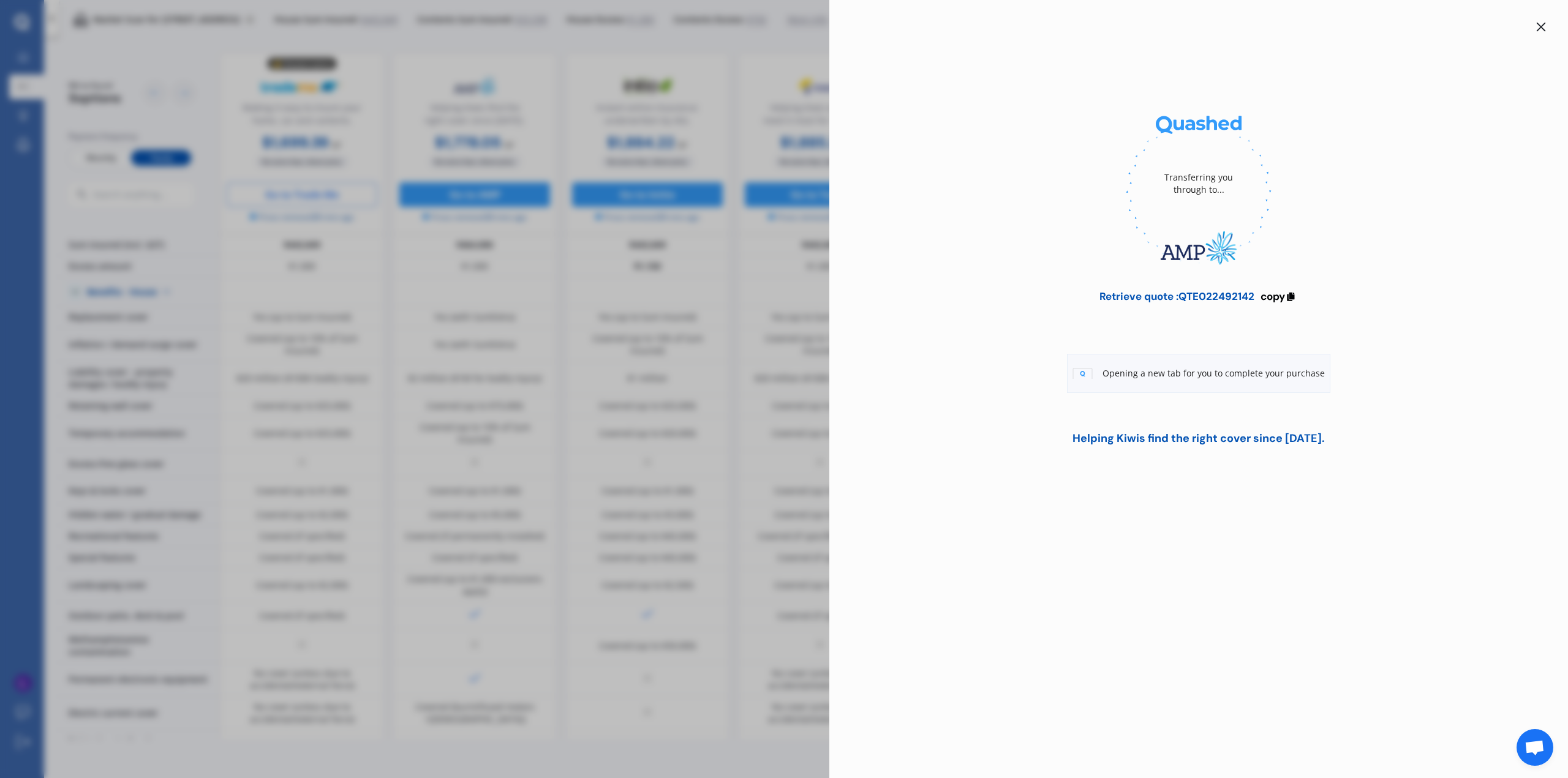
click at [1033, 228] on div at bounding box center [1198, 191] width 699 height 168
